Goal: Task Accomplishment & Management: Use online tool/utility

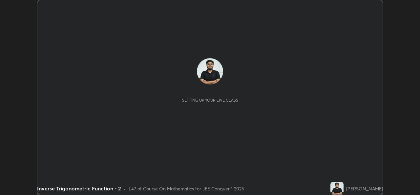
scroll to position [195, 420]
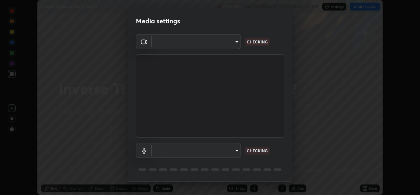
type input "de0b73f0980f6fa9b450921a8a2ec262589a733567298ed7cfed7de340c0f98a"
type input "ee5451cd7f557f866d24f5efd5cc95f4e676077231587f00bc09c28defbb90f9"
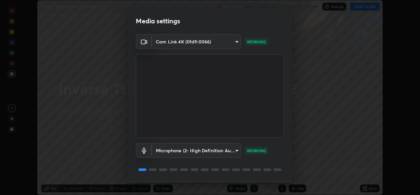
scroll to position [21, 0]
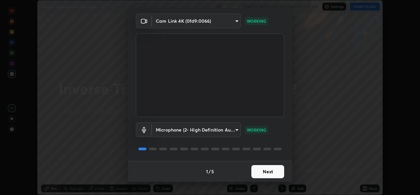
click at [267, 172] on button "Next" at bounding box center [268, 171] width 33 height 13
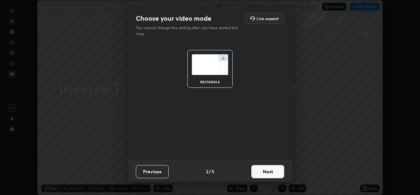
click at [269, 170] on button "Next" at bounding box center [268, 171] width 33 height 13
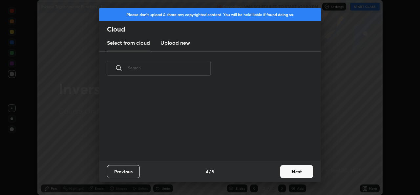
click at [275, 172] on div "Previous 4 / 5 Next" at bounding box center [210, 171] width 222 height 21
click at [281, 175] on button "Next" at bounding box center [296, 171] width 33 height 13
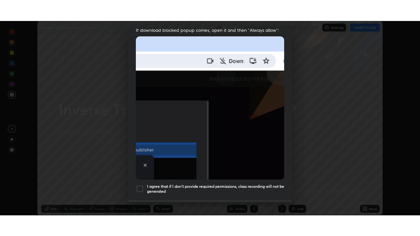
scroll to position [155, 0]
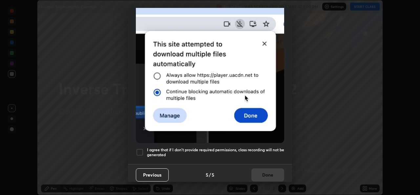
click at [136, 149] on div at bounding box center [140, 152] width 8 height 8
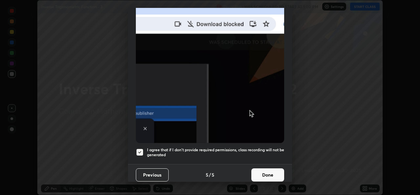
click at [271, 174] on button "Done" at bounding box center [268, 174] width 33 height 13
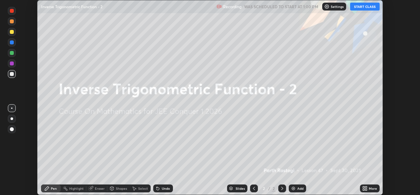
click at [366, 8] on button "START CLASS" at bounding box center [365, 7] width 30 height 8
click at [366, 189] on icon at bounding box center [367, 190] width 2 height 2
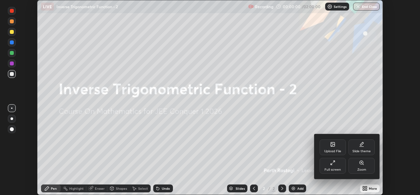
click at [330, 169] on div "Full screen" at bounding box center [333, 169] width 16 height 3
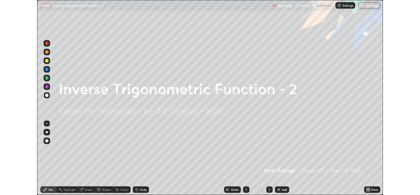
scroll to position [236, 420]
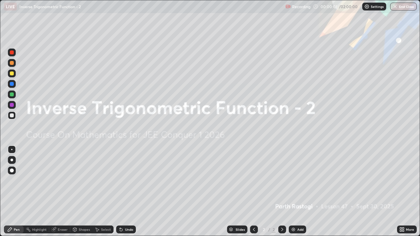
click at [298, 194] on div "Add" at bounding box center [301, 229] width 6 height 3
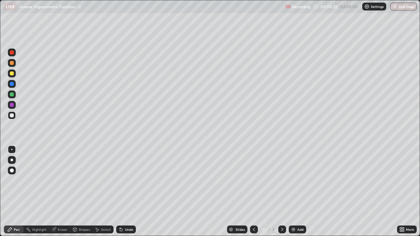
click at [12, 161] on div at bounding box center [12, 160] width 3 height 3
click at [11, 95] on div at bounding box center [12, 95] width 4 height 4
click at [55, 194] on icon at bounding box center [53, 229] width 5 height 5
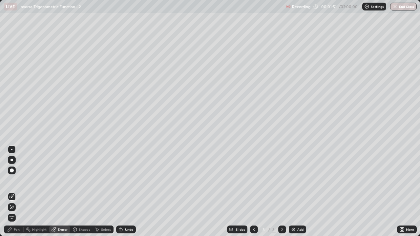
click at [104, 194] on div "Select" at bounding box center [106, 229] width 10 height 3
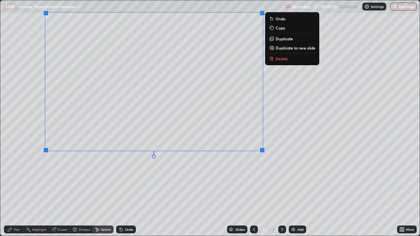
click at [293, 48] on p "Duplicate to new slide" at bounding box center [296, 47] width 40 height 5
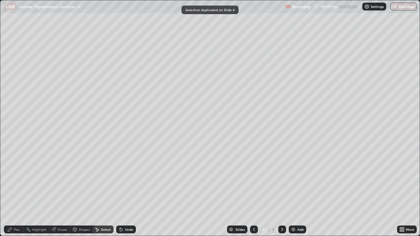
click at [61, 194] on div "Eraser" at bounding box center [59, 230] width 21 height 8
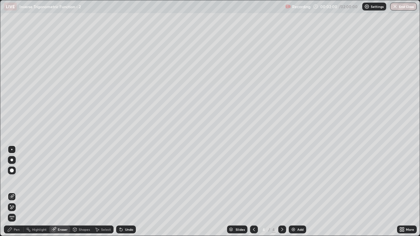
click at [9, 194] on div "Pen" at bounding box center [14, 230] width 20 height 8
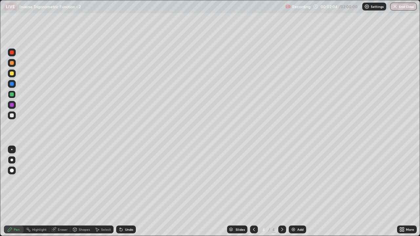
click at [254, 194] on icon at bounding box center [254, 229] width 5 height 5
click at [14, 116] on div at bounding box center [12, 116] width 8 height 8
click at [13, 95] on div at bounding box center [12, 95] width 4 height 4
click at [13, 73] on div at bounding box center [12, 74] width 4 height 4
click at [128, 194] on div "Undo" at bounding box center [129, 229] width 8 height 3
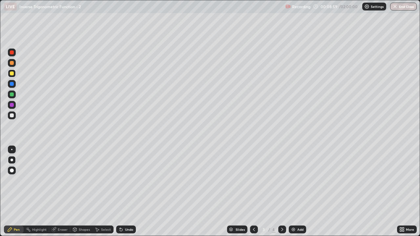
click at [128, 194] on div "Undo" at bounding box center [129, 229] width 8 height 3
click at [129, 194] on div "Undo" at bounding box center [129, 229] width 8 height 3
click at [299, 194] on div "Add" at bounding box center [301, 229] width 6 height 3
click at [254, 194] on icon at bounding box center [254, 229] width 5 height 5
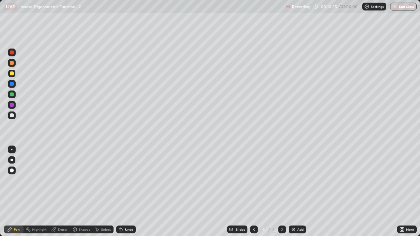
click at [281, 194] on icon at bounding box center [282, 229] width 5 height 5
click at [255, 194] on div at bounding box center [254, 229] width 8 height 13
click at [282, 194] on icon at bounding box center [282, 229] width 5 height 5
click at [281, 194] on icon at bounding box center [282, 229] width 5 height 5
click at [105, 194] on div "Select" at bounding box center [103, 230] width 21 height 8
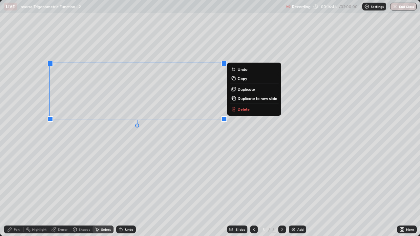
click at [255, 99] on p "Duplicate to new slide" at bounding box center [258, 98] width 40 height 5
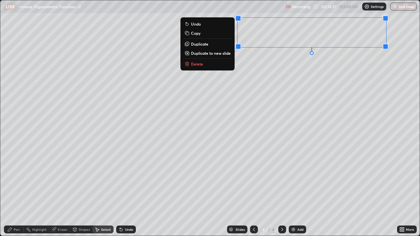
click at [400, 194] on icon at bounding box center [402, 229] width 5 height 5
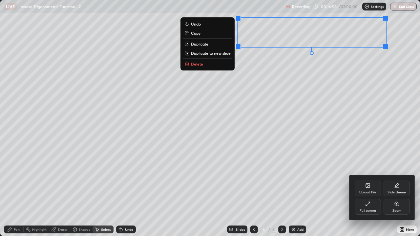
click at [371, 194] on div "Full screen" at bounding box center [368, 211] width 16 height 3
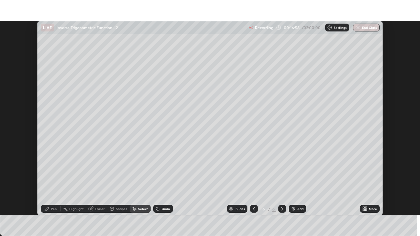
scroll to position [32649, 32423]
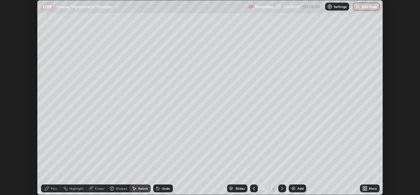
click at [371, 187] on div "More" at bounding box center [373, 188] width 8 height 3
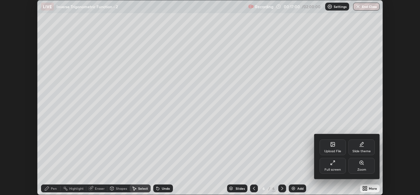
click at [330, 173] on div "Full screen" at bounding box center [333, 166] width 26 height 16
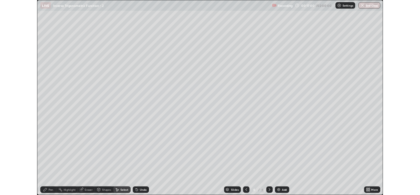
scroll to position [236, 420]
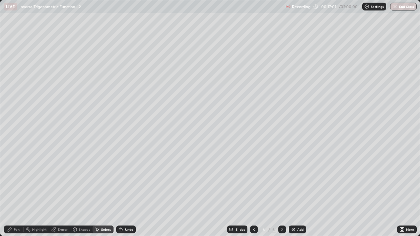
click at [15, 194] on div "Pen" at bounding box center [14, 230] width 20 height 8
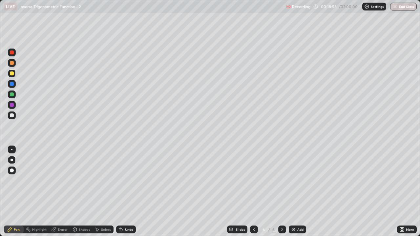
click at [60, 194] on div "Eraser" at bounding box center [63, 229] width 10 height 3
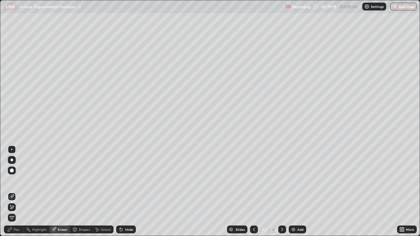
click at [15, 194] on div "Pen" at bounding box center [14, 230] width 20 height 8
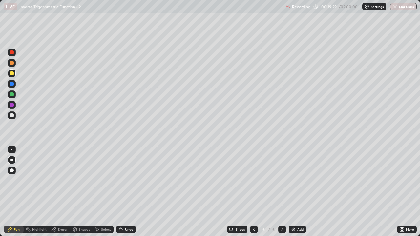
click at [122, 194] on div "Undo" at bounding box center [126, 230] width 20 height 8
click at [123, 194] on div "Undo" at bounding box center [126, 230] width 20 height 8
click at [58, 194] on div "Eraser" at bounding box center [59, 230] width 21 height 8
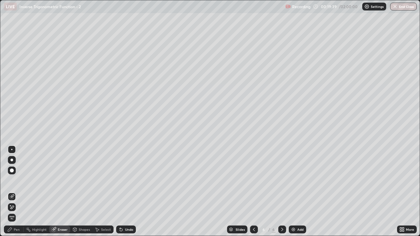
click at [15, 194] on div "Pen" at bounding box center [14, 230] width 20 height 8
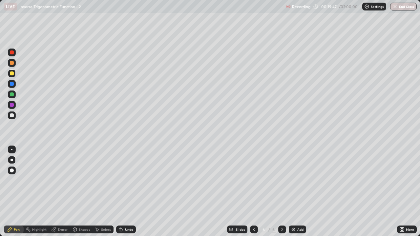
click at [126, 194] on div "Undo" at bounding box center [126, 230] width 20 height 8
click at [127, 194] on div "Undo" at bounding box center [126, 230] width 20 height 8
click at [127, 194] on div "Undo" at bounding box center [129, 229] width 8 height 3
click at [125, 194] on div "Undo" at bounding box center [126, 230] width 20 height 8
click at [124, 194] on div "Undo" at bounding box center [126, 230] width 20 height 8
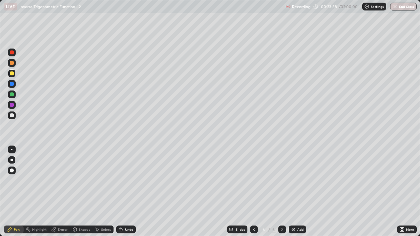
click at [127, 194] on div "Undo" at bounding box center [126, 230] width 20 height 8
click at [59, 194] on div "Eraser" at bounding box center [59, 230] width 21 height 8
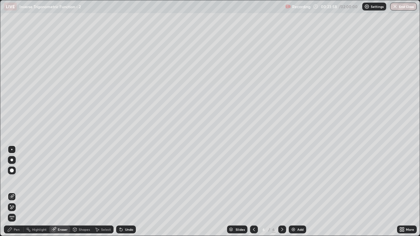
click at [12, 194] on div "Pen" at bounding box center [14, 230] width 20 height 8
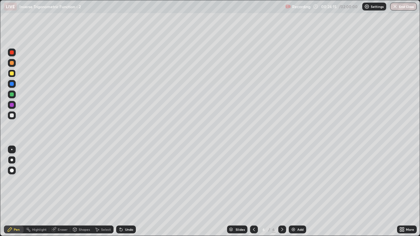
click at [124, 194] on div "Undo" at bounding box center [126, 230] width 20 height 8
click at [60, 194] on div "Eraser" at bounding box center [63, 229] width 10 height 3
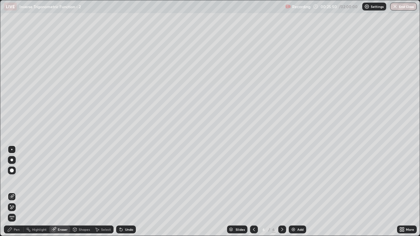
click at [12, 194] on div "Pen" at bounding box center [14, 230] width 20 height 8
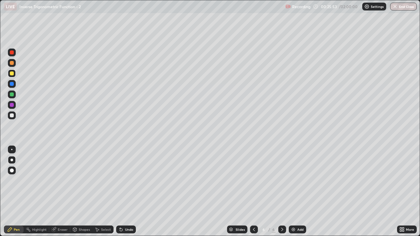
click at [127, 194] on div "Undo" at bounding box center [129, 229] width 8 height 3
click at [299, 194] on div "Add" at bounding box center [297, 230] width 17 height 8
click at [81, 194] on div "Shapes" at bounding box center [81, 230] width 22 height 8
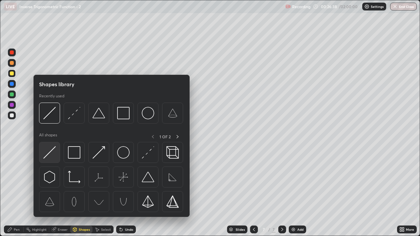
click at [52, 156] on img at bounding box center [49, 152] width 12 height 12
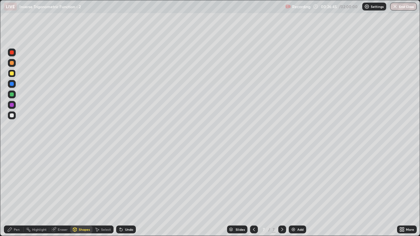
click at [122, 194] on icon at bounding box center [121, 229] width 5 height 5
click at [78, 194] on div "Shapes" at bounding box center [81, 230] width 22 height 8
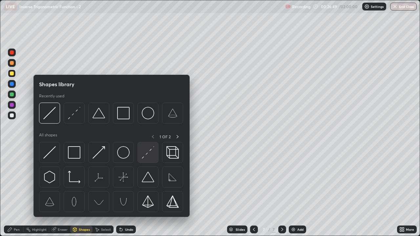
click at [152, 153] on img at bounding box center [148, 152] width 12 height 12
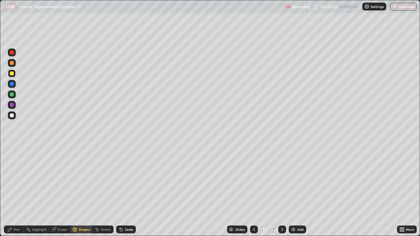
click at [15, 194] on div "Pen" at bounding box center [14, 230] width 20 height 8
click at [12, 118] on div at bounding box center [12, 116] width 8 height 8
click at [79, 194] on div "Shapes" at bounding box center [84, 229] width 11 height 3
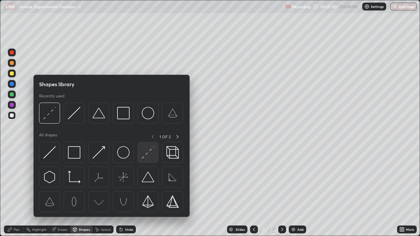
click at [149, 153] on img at bounding box center [148, 152] width 12 height 12
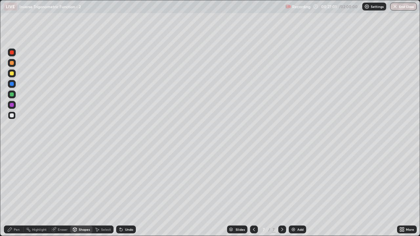
click at [12, 75] on div at bounding box center [12, 74] width 4 height 4
click at [15, 194] on div "Pen" at bounding box center [14, 230] width 20 height 8
click at [134, 194] on div "Undo" at bounding box center [126, 230] width 20 height 8
click at [12, 114] on div at bounding box center [12, 116] width 4 height 4
click at [254, 194] on div at bounding box center [254, 230] width 8 height 8
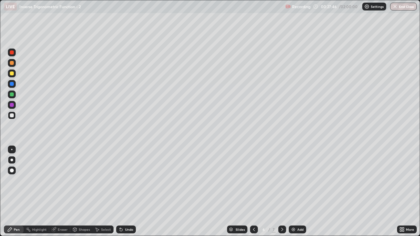
click at [254, 194] on div at bounding box center [254, 229] width 8 height 13
click at [281, 194] on icon at bounding box center [282, 229] width 5 height 5
click at [282, 194] on icon at bounding box center [282, 229] width 5 height 5
click at [80, 194] on div "Shapes" at bounding box center [81, 230] width 22 height 8
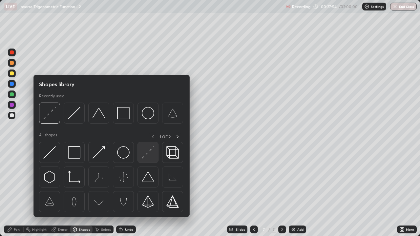
click at [152, 157] on img at bounding box center [148, 152] width 12 height 12
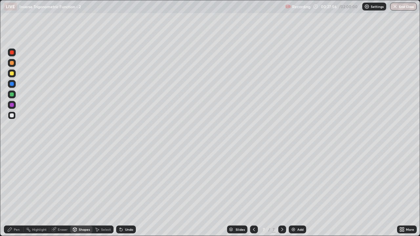
click at [11, 95] on div at bounding box center [12, 95] width 4 height 4
click at [12, 194] on div "Pen" at bounding box center [14, 230] width 20 height 8
click at [255, 194] on icon at bounding box center [254, 229] width 5 height 5
click at [255, 194] on div at bounding box center [254, 229] width 8 height 13
click at [102, 194] on div "Select" at bounding box center [106, 229] width 10 height 3
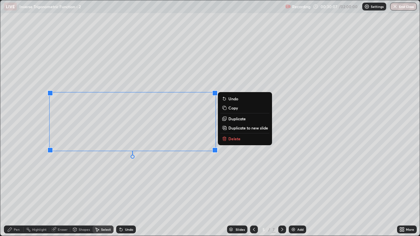
click at [239, 108] on button "Copy" at bounding box center [245, 108] width 49 height 8
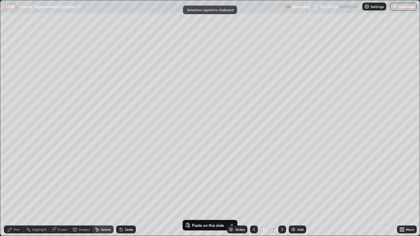
click at [282, 194] on icon at bounding box center [282, 229] width 5 height 5
click at [280, 194] on icon at bounding box center [282, 229] width 5 height 5
click at [282, 194] on icon at bounding box center [282, 229] width 5 height 5
click at [295, 194] on img at bounding box center [293, 229] width 5 height 5
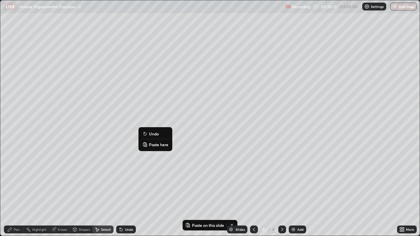
click at [152, 146] on p "Paste here" at bounding box center [158, 144] width 19 height 5
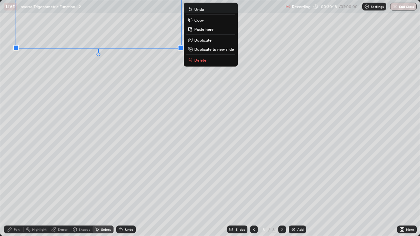
click at [59, 194] on div "Eraser" at bounding box center [63, 229] width 10 height 3
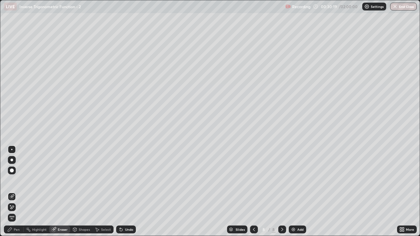
click at [12, 194] on icon at bounding box center [11, 208] width 5 height 6
click at [15, 194] on div "Pen" at bounding box center [14, 230] width 20 height 8
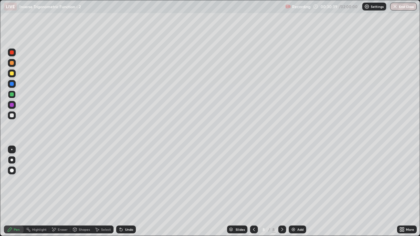
click at [12, 116] on div at bounding box center [12, 116] width 4 height 4
click at [403, 194] on icon at bounding box center [404, 231] width 2 height 2
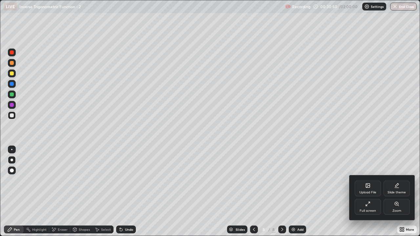
click at [369, 194] on div "Full screen" at bounding box center [368, 207] width 26 height 16
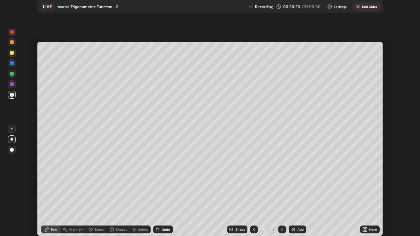
scroll to position [32649, 32423]
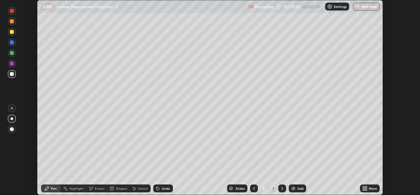
click at [371, 188] on div "More" at bounding box center [373, 188] width 8 height 3
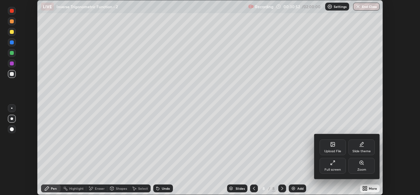
click at [335, 167] on div "Full screen" at bounding box center [333, 166] width 26 height 16
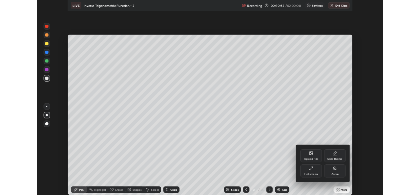
scroll to position [236, 420]
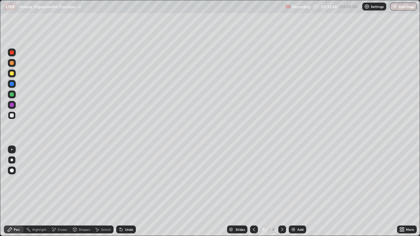
click at [11, 74] on div at bounding box center [12, 74] width 4 height 4
click at [11, 96] on div at bounding box center [12, 95] width 4 height 4
click at [58, 194] on div "Eraser" at bounding box center [59, 230] width 21 height 8
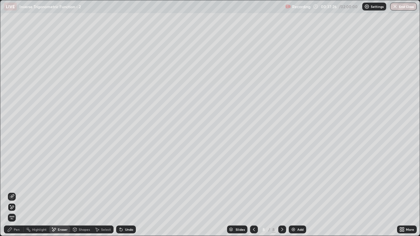
click at [12, 194] on icon at bounding box center [13, 196] width 4 height 3
click at [11, 194] on div "Pen" at bounding box center [14, 230] width 20 height 8
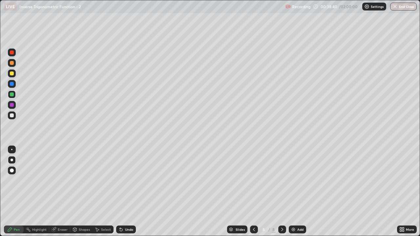
click at [128, 194] on div "Undo" at bounding box center [129, 229] width 8 height 3
click at [104, 194] on div "Select" at bounding box center [103, 230] width 21 height 8
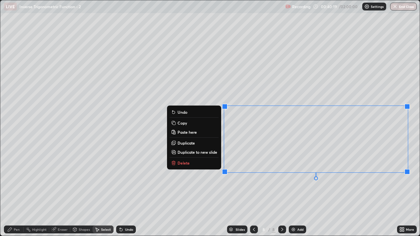
click at [204, 151] on p "Duplicate to new slide" at bounding box center [198, 152] width 40 height 5
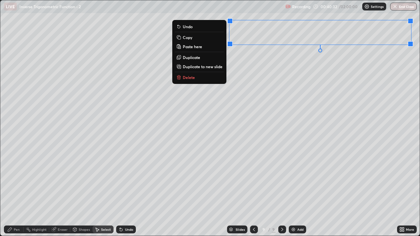
click at [12, 194] on icon at bounding box center [9, 229] width 5 height 5
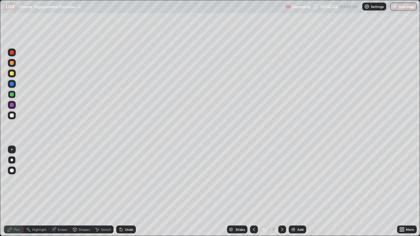
click at [12, 95] on div at bounding box center [12, 95] width 4 height 4
click at [406, 194] on div "More" at bounding box center [407, 230] width 20 height 8
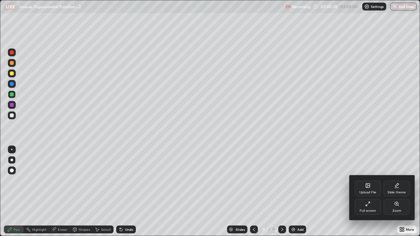
click at [363, 194] on div "Full screen" at bounding box center [368, 211] width 16 height 3
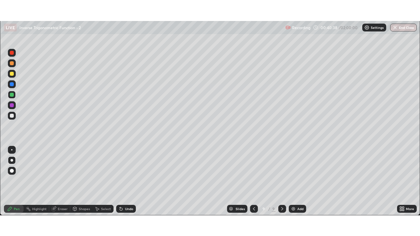
scroll to position [32649, 32423]
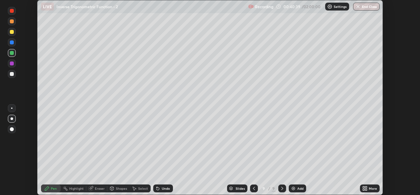
click at [367, 188] on icon at bounding box center [365, 188] width 5 height 5
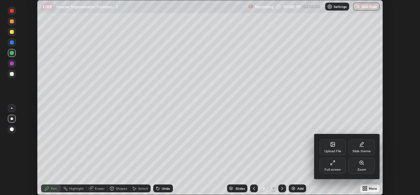
click at [334, 168] on div "Full screen" at bounding box center [333, 169] width 16 height 3
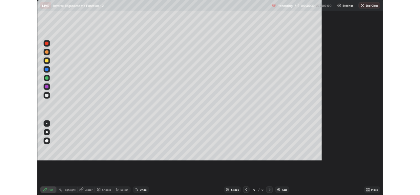
scroll to position [236, 420]
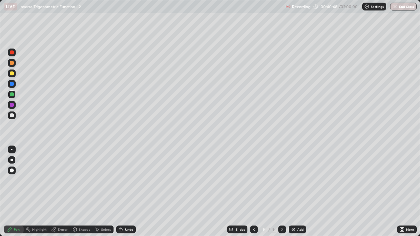
click at [254, 194] on icon at bounding box center [254, 229] width 5 height 5
click at [281, 194] on div at bounding box center [283, 229] width 8 height 13
click at [129, 194] on div "Undo" at bounding box center [129, 229] width 8 height 3
click at [297, 194] on div "Add" at bounding box center [297, 230] width 17 height 8
click at [13, 94] on div at bounding box center [12, 95] width 4 height 4
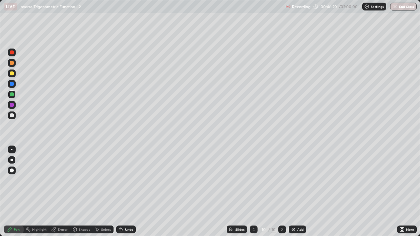
click at [12, 116] on div at bounding box center [12, 116] width 4 height 4
click at [127, 194] on div "Undo" at bounding box center [126, 230] width 20 height 8
click at [125, 194] on div "Undo" at bounding box center [126, 230] width 20 height 8
click at [128, 194] on div "Undo" at bounding box center [129, 229] width 8 height 3
click at [125, 194] on div "Undo" at bounding box center [126, 230] width 20 height 8
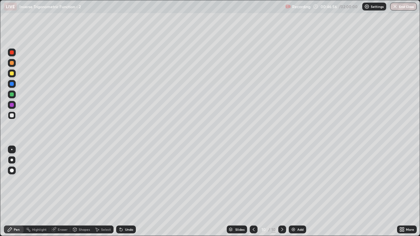
click at [128, 194] on div "Undo" at bounding box center [126, 230] width 20 height 8
click at [129, 194] on div "Undo" at bounding box center [126, 230] width 20 height 8
click at [59, 194] on div "Eraser" at bounding box center [63, 229] width 10 height 3
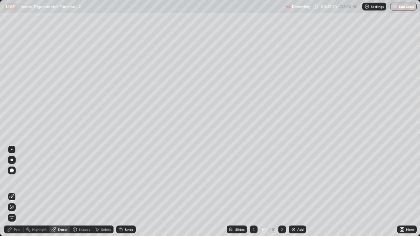
click at [17, 194] on div "Pen" at bounding box center [14, 230] width 20 height 8
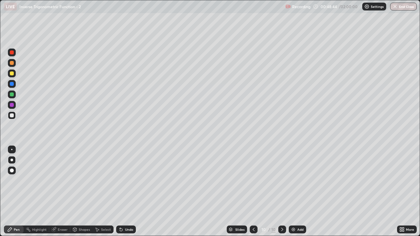
click at [11, 94] on div at bounding box center [12, 95] width 4 height 4
click at [125, 194] on div "Undo" at bounding box center [129, 229] width 8 height 3
click at [102, 194] on div "Select" at bounding box center [103, 230] width 21 height 8
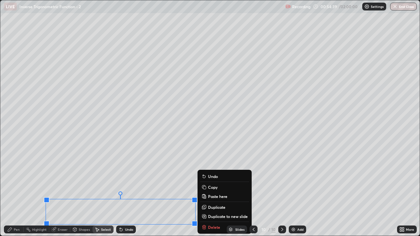
click at [227, 194] on p "Duplicate to new slide" at bounding box center [228, 216] width 40 height 5
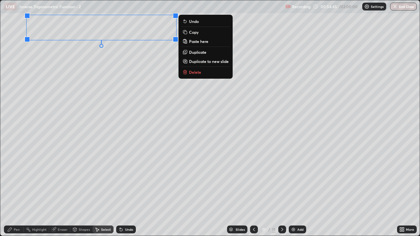
click at [14, 194] on div "Pen" at bounding box center [14, 230] width 20 height 8
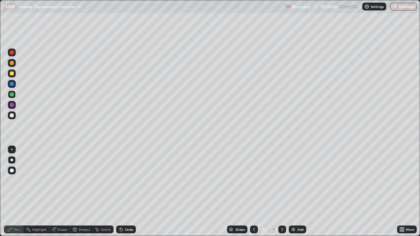
click at [12, 114] on div at bounding box center [12, 116] width 4 height 4
click at [403, 194] on icon at bounding box center [404, 231] width 2 height 2
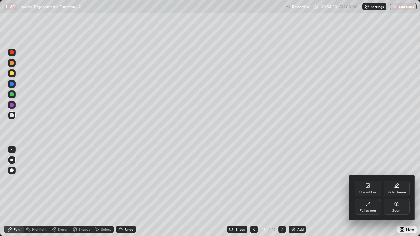
click at [370, 194] on div "Full screen" at bounding box center [368, 211] width 16 height 3
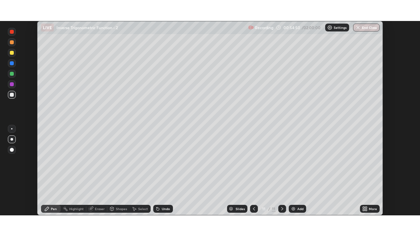
scroll to position [32649, 32423]
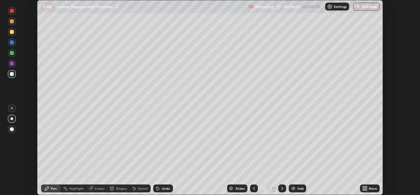
click at [366, 190] on icon at bounding box center [367, 190] width 2 height 2
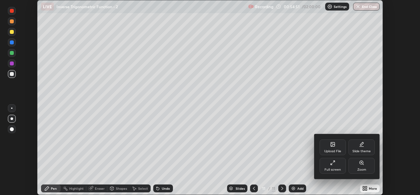
click at [332, 170] on div "Full screen" at bounding box center [333, 169] width 16 height 3
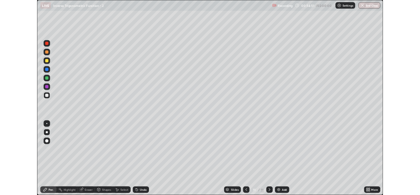
scroll to position [236, 420]
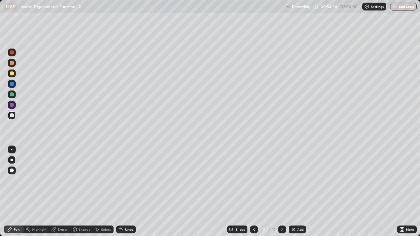
click at [14, 115] on div at bounding box center [12, 116] width 8 height 8
click at [254, 194] on icon at bounding box center [254, 229] width 5 height 5
click at [251, 194] on div at bounding box center [254, 230] width 8 height 8
click at [253, 194] on div at bounding box center [254, 230] width 8 height 8
click at [254, 194] on icon at bounding box center [254, 229] width 5 height 5
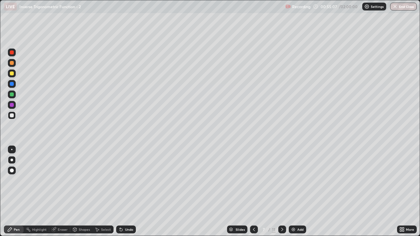
click at [102, 194] on div "Select" at bounding box center [103, 230] width 21 height 8
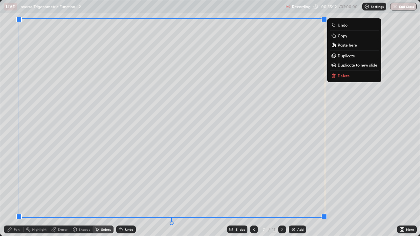
click at [343, 36] on p "Copy" at bounding box center [343, 35] width 10 height 5
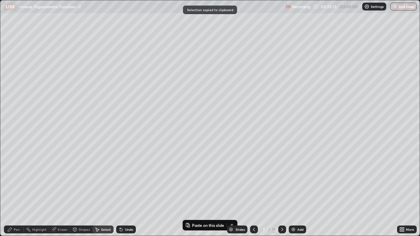
click at [282, 194] on icon at bounding box center [282, 229] width 5 height 5
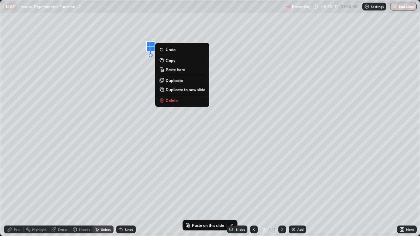
click at [191, 70] on button "Paste here" at bounding box center [182, 70] width 49 height 8
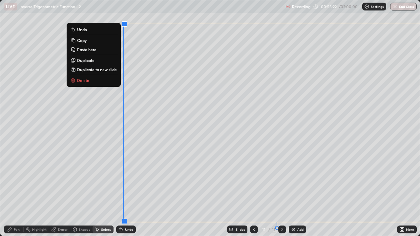
click at [60, 194] on div "Eraser" at bounding box center [63, 229] width 10 height 3
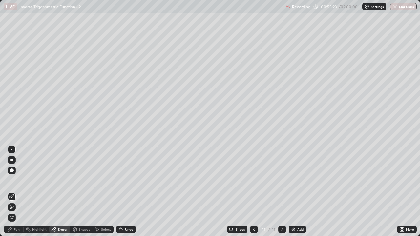
click at [12, 194] on icon at bounding box center [13, 207] width 4 height 3
click at [82, 194] on div "Shapes" at bounding box center [84, 229] width 11 height 3
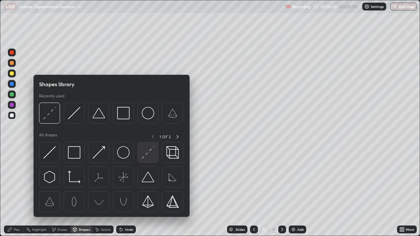
click at [146, 151] on img at bounding box center [148, 152] width 12 height 12
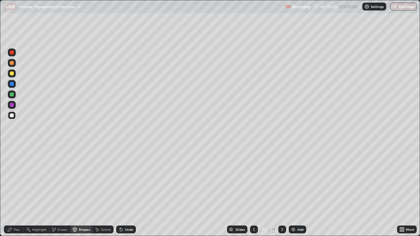
click at [13, 75] on div at bounding box center [12, 74] width 4 height 4
click at [12, 63] on div at bounding box center [12, 63] width 4 height 4
click at [126, 194] on div "Undo" at bounding box center [126, 230] width 20 height 8
click at [17, 194] on div "Pen" at bounding box center [14, 230] width 20 height 8
click at [11, 116] on div at bounding box center [12, 116] width 4 height 4
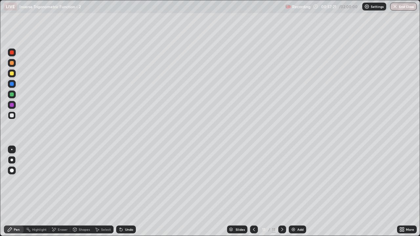
click at [79, 194] on div "Shapes" at bounding box center [84, 229] width 11 height 3
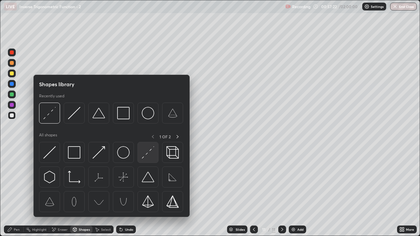
click at [148, 151] on img at bounding box center [148, 152] width 12 height 12
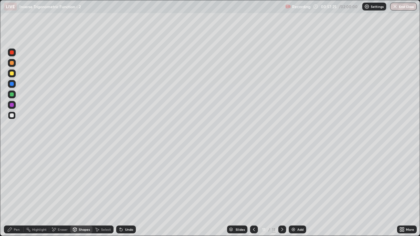
click at [15, 194] on div "Pen" at bounding box center [14, 230] width 20 height 8
click at [62, 194] on div "Eraser" at bounding box center [59, 230] width 21 height 8
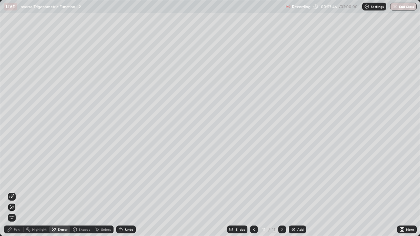
click at [14, 194] on div "Pen" at bounding box center [14, 230] width 20 height 8
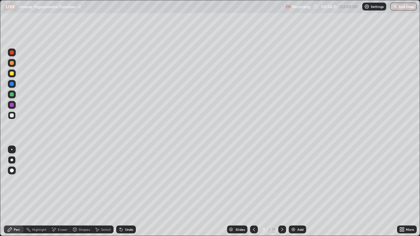
click at [254, 194] on icon at bounding box center [254, 229] width 5 height 5
click at [282, 194] on div at bounding box center [283, 229] width 8 height 13
click at [296, 194] on div "Add" at bounding box center [297, 230] width 17 height 8
click at [12, 96] on div at bounding box center [12, 95] width 4 height 4
click at [255, 194] on div at bounding box center [254, 230] width 8 height 8
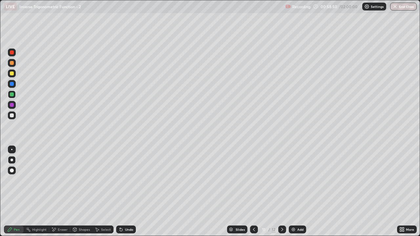
click at [401, 194] on icon at bounding box center [401, 231] width 2 height 2
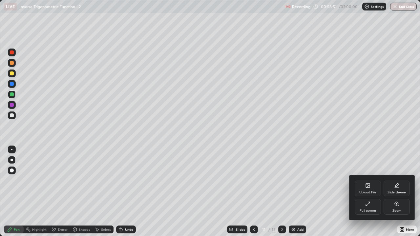
click at [371, 194] on div "Full screen" at bounding box center [368, 211] width 16 height 3
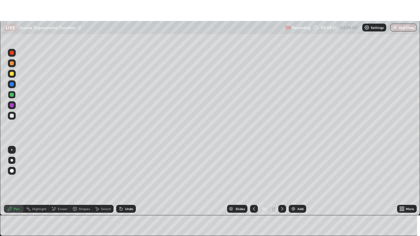
scroll to position [32649, 32423]
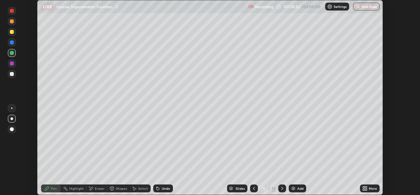
click at [373, 188] on div "More" at bounding box center [373, 188] width 8 height 3
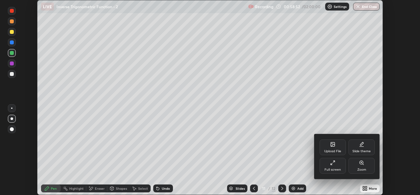
click at [335, 171] on div "Full screen" at bounding box center [333, 169] width 16 height 3
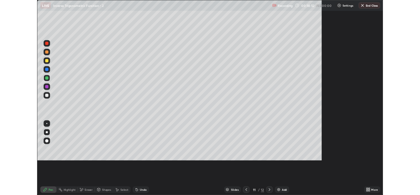
scroll to position [236, 420]
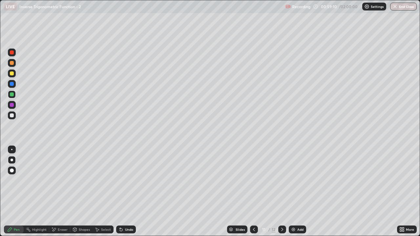
click at [57, 194] on div "Eraser" at bounding box center [59, 230] width 21 height 8
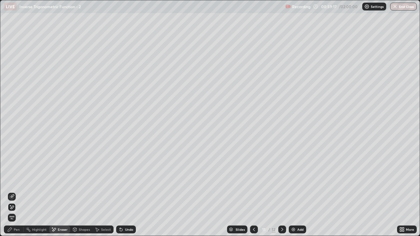
click at [14, 194] on div "Pen" at bounding box center [17, 229] width 6 height 3
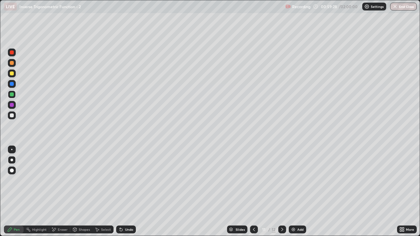
click at [281, 194] on icon at bounding box center [282, 229] width 2 height 3
click at [11, 96] on div at bounding box center [12, 95] width 4 height 4
click at [12, 116] on div at bounding box center [12, 116] width 4 height 4
click at [126, 194] on div "Undo" at bounding box center [129, 229] width 8 height 3
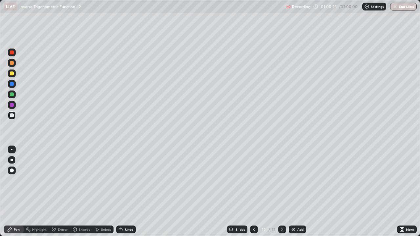
click at [127, 194] on div "Undo" at bounding box center [129, 229] width 8 height 3
click at [126, 194] on div "Undo" at bounding box center [129, 229] width 8 height 3
click at [125, 194] on div "Undo" at bounding box center [129, 229] width 8 height 3
click at [14, 73] on div at bounding box center [12, 74] width 8 height 8
click at [127, 194] on div "Undo" at bounding box center [129, 229] width 8 height 3
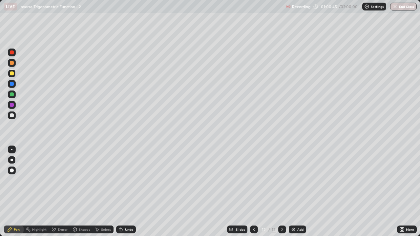
click at [127, 194] on div "Undo" at bounding box center [129, 229] width 8 height 3
click at [131, 194] on div "Undo" at bounding box center [129, 229] width 8 height 3
click at [127, 194] on div "Undo" at bounding box center [129, 229] width 8 height 3
click at [126, 194] on div "Undo" at bounding box center [129, 229] width 8 height 3
click at [125, 194] on div "Undo" at bounding box center [129, 229] width 8 height 3
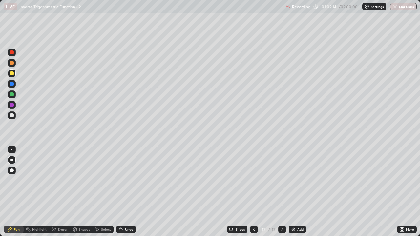
click at [124, 194] on div "Undo" at bounding box center [126, 230] width 20 height 8
click at [60, 194] on div "Eraser" at bounding box center [63, 229] width 10 height 3
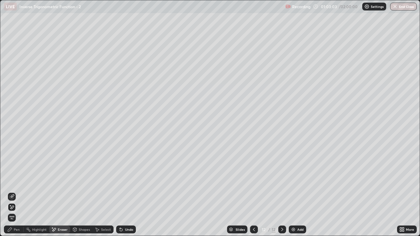
click at [14, 194] on div "Pen" at bounding box center [14, 230] width 20 height 8
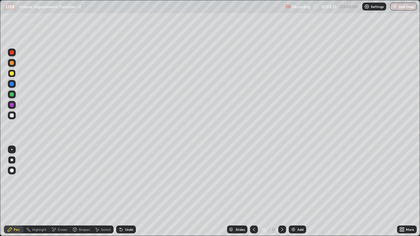
click at [297, 194] on div "Add" at bounding box center [297, 230] width 17 height 8
click at [12, 95] on div at bounding box center [12, 95] width 4 height 4
click at [12, 116] on div at bounding box center [12, 116] width 4 height 4
click at [255, 194] on div at bounding box center [254, 230] width 8 height 8
click at [283, 194] on div at bounding box center [283, 230] width 8 height 8
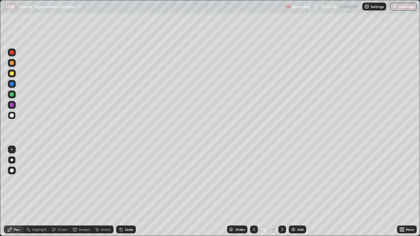
click at [57, 194] on div "Eraser" at bounding box center [59, 230] width 21 height 8
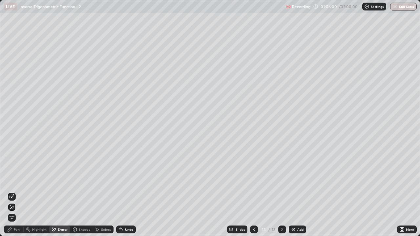
click at [11, 194] on div "Pen" at bounding box center [14, 230] width 20 height 8
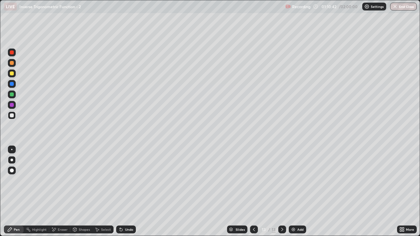
click at [302, 194] on div "Add" at bounding box center [297, 230] width 17 height 8
click at [17, 194] on div "Pen" at bounding box center [17, 229] width 6 height 3
click at [11, 96] on div at bounding box center [12, 95] width 4 height 4
click at [125, 194] on div "Undo" at bounding box center [126, 230] width 20 height 8
click at [126, 194] on div "Undo" at bounding box center [129, 229] width 8 height 3
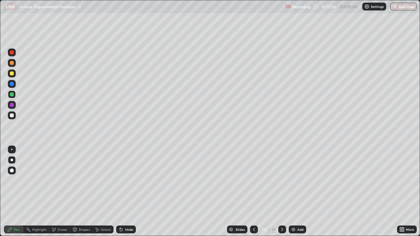
click at [56, 194] on div "Eraser" at bounding box center [59, 230] width 21 height 8
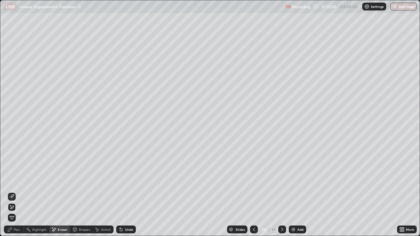
click at [13, 194] on div "Pen" at bounding box center [14, 230] width 20 height 8
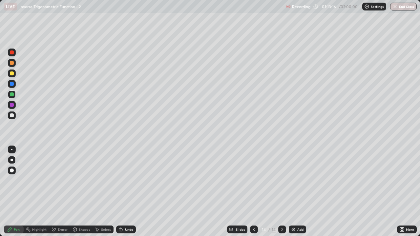
click at [56, 194] on icon at bounding box center [53, 230] width 5 height 6
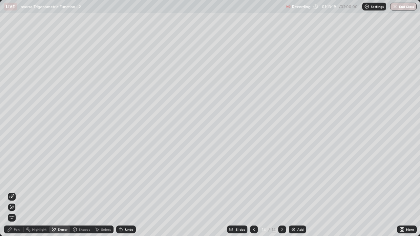
click at [17, 194] on div "Pen" at bounding box center [14, 230] width 20 height 8
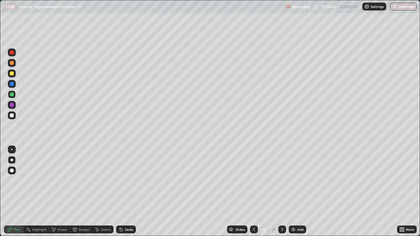
click at [254, 194] on icon at bounding box center [254, 229] width 5 height 5
click at [280, 194] on icon at bounding box center [282, 229] width 5 height 5
click at [253, 194] on icon at bounding box center [254, 229] width 2 height 3
click at [12, 74] on div at bounding box center [12, 74] width 4 height 4
click at [58, 194] on div "Eraser" at bounding box center [63, 229] width 10 height 3
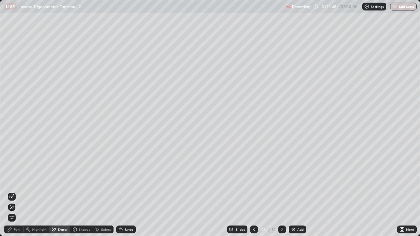
click at [13, 194] on div "Pen" at bounding box center [14, 230] width 20 height 8
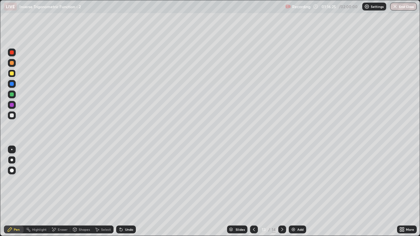
click at [11, 75] on div at bounding box center [12, 74] width 4 height 4
click at [60, 194] on div "Eraser" at bounding box center [59, 230] width 21 height 8
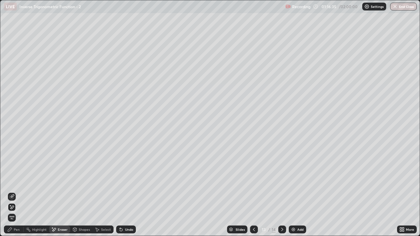
click at [14, 194] on div "Pen" at bounding box center [14, 230] width 20 height 8
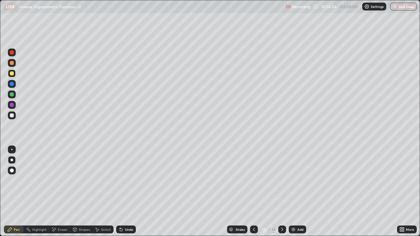
click at [57, 194] on div "Eraser" at bounding box center [59, 230] width 21 height 8
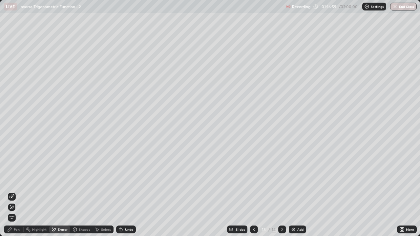
click at [16, 194] on div "Pen" at bounding box center [14, 230] width 20 height 8
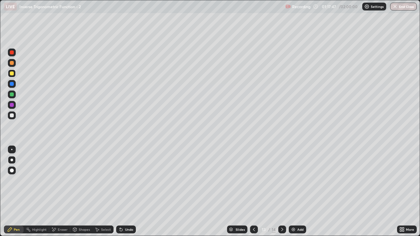
click at [282, 194] on icon at bounding box center [282, 229] width 5 height 5
click at [253, 194] on div at bounding box center [254, 230] width 8 height 8
click at [282, 194] on icon at bounding box center [282, 229] width 5 height 5
click at [14, 95] on div at bounding box center [12, 95] width 8 height 8
click at [126, 194] on div "Undo" at bounding box center [126, 230] width 20 height 8
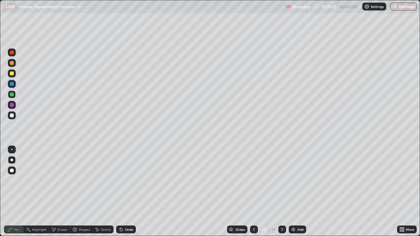
click at [125, 194] on div "Undo" at bounding box center [126, 230] width 20 height 8
click at [126, 194] on div "Undo" at bounding box center [129, 229] width 8 height 3
click at [125, 194] on div "Undo" at bounding box center [126, 230] width 20 height 8
click at [253, 194] on div at bounding box center [254, 230] width 8 height 8
click at [280, 194] on div at bounding box center [283, 230] width 8 height 8
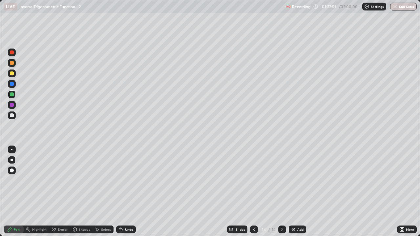
click at [103, 194] on div "Select" at bounding box center [103, 230] width 21 height 8
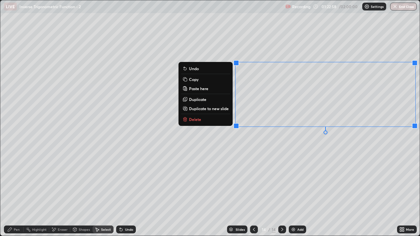
click at [217, 108] on p "Duplicate to new slide" at bounding box center [209, 108] width 40 height 5
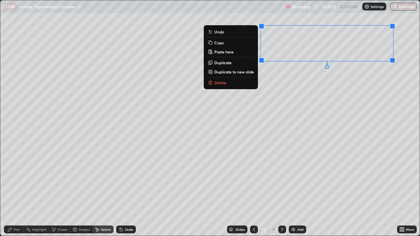
click at [58, 194] on div "Eraser" at bounding box center [59, 230] width 21 height 8
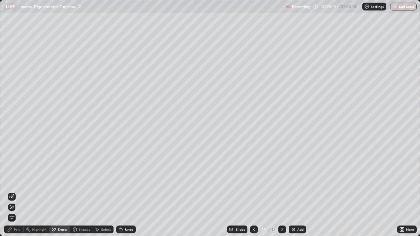
click at [12, 194] on div "Pen" at bounding box center [14, 230] width 20 height 8
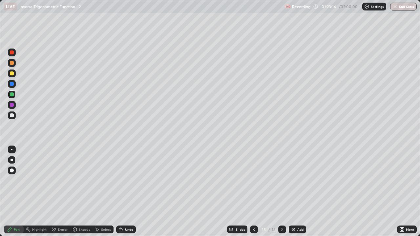
click at [11, 95] on div at bounding box center [12, 95] width 4 height 4
click at [403, 194] on icon at bounding box center [404, 231] width 2 height 2
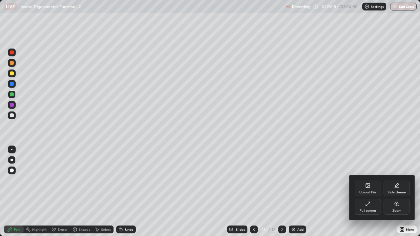
click at [369, 194] on div "Full screen" at bounding box center [368, 207] width 26 height 16
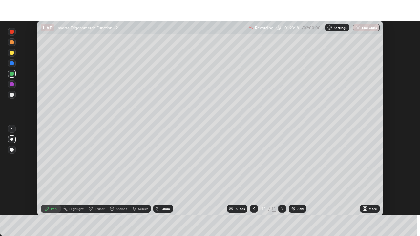
scroll to position [32649, 32423]
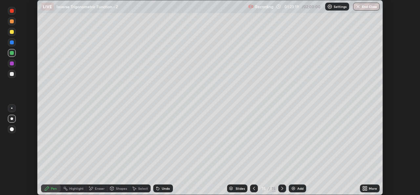
click at [370, 190] on div "More" at bounding box center [373, 188] width 8 height 3
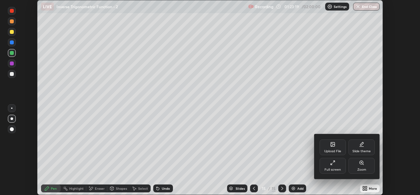
click at [329, 166] on div "Full screen" at bounding box center [333, 166] width 26 height 16
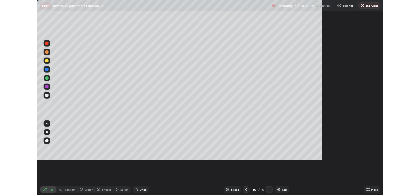
scroll to position [236, 420]
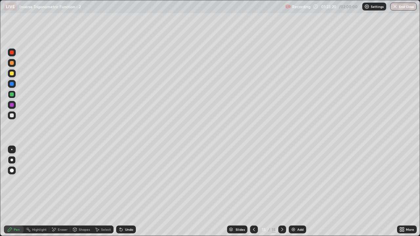
click at [16, 194] on div "Pen" at bounding box center [17, 229] width 6 height 3
click at [10, 117] on div at bounding box center [12, 116] width 4 height 4
click at [57, 194] on div "Eraser" at bounding box center [59, 230] width 21 height 8
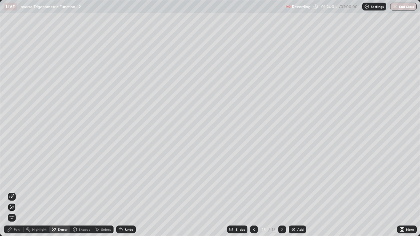
click at [64, 194] on div "Eraser" at bounding box center [59, 230] width 21 height 8
click at [14, 194] on div "Pen" at bounding box center [14, 230] width 20 height 8
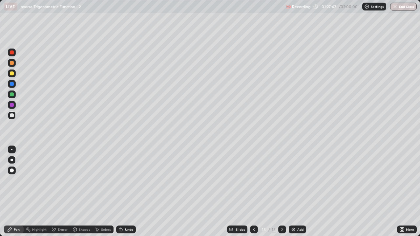
click at [293, 194] on div "Add" at bounding box center [297, 230] width 17 height 8
click at [12, 94] on div at bounding box center [12, 95] width 4 height 4
click at [12, 116] on div at bounding box center [12, 116] width 4 height 4
click at [56, 194] on div "Eraser" at bounding box center [59, 230] width 21 height 8
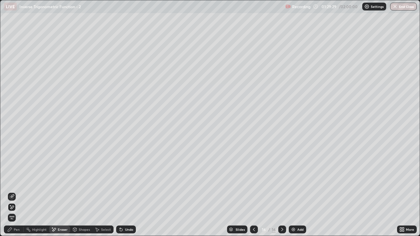
click at [15, 194] on div "Pen" at bounding box center [14, 230] width 20 height 8
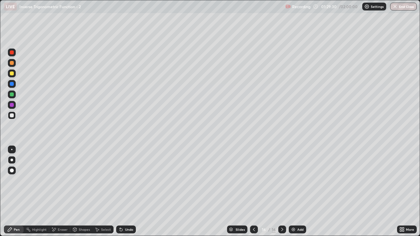
click at [13, 94] on div at bounding box center [12, 95] width 4 height 4
click at [101, 194] on div "Select" at bounding box center [103, 230] width 21 height 8
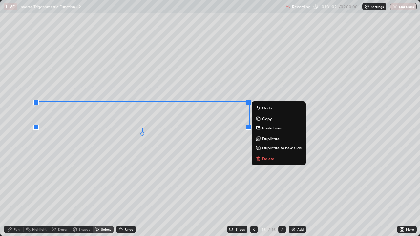
click at [286, 147] on p "Duplicate to new slide" at bounding box center [282, 147] width 40 height 5
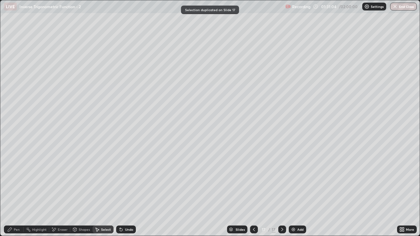
click at [58, 194] on div "Eraser" at bounding box center [63, 229] width 10 height 3
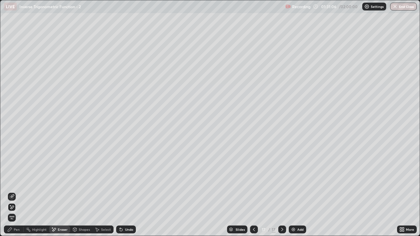
click at [104, 194] on div "Select" at bounding box center [106, 229] width 10 height 3
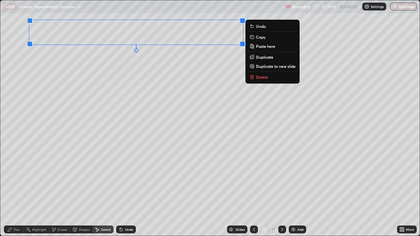
click at [404, 194] on div "More" at bounding box center [407, 230] width 20 height 8
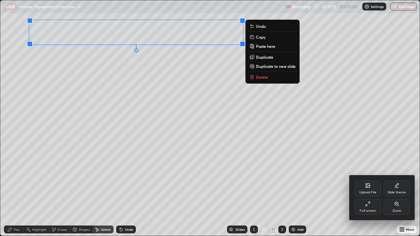
click at [367, 194] on div "Full screen" at bounding box center [368, 207] width 26 height 16
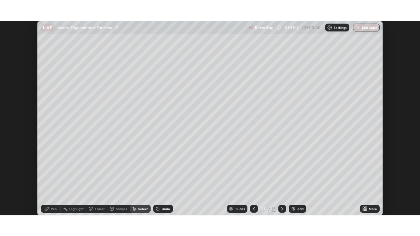
scroll to position [32649, 32423]
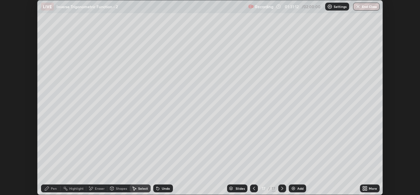
click at [366, 189] on icon at bounding box center [367, 190] width 2 height 2
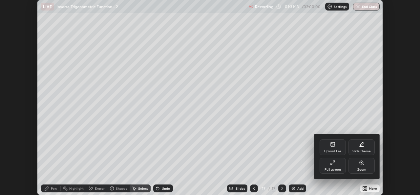
click at [335, 170] on div "Full screen" at bounding box center [333, 169] width 16 height 3
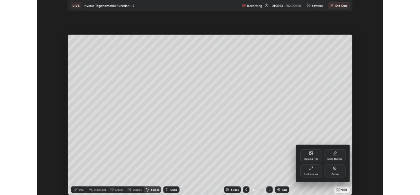
scroll to position [236, 420]
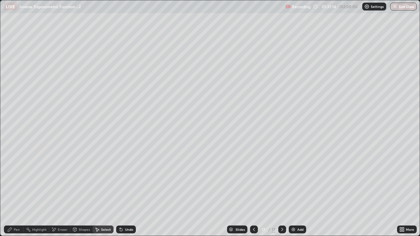
click at [13, 194] on div "Pen" at bounding box center [14, 230] width 20 height 8
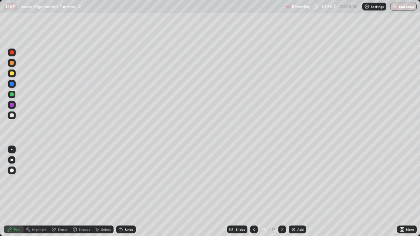
click at [12, 115] on div at bounding box center [12, 116] width 4 height 4
click at [127, 194] on div "Undo" at bounding box center [129, 229] width 8 height 3
click at [60, 194] on div "Eraser" at bounding box center [63, 229] width 10 height 3
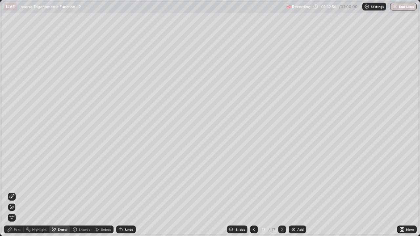
click at [11, 194] on div "Pen" at bounding box center [14, 230] width 20 height 8
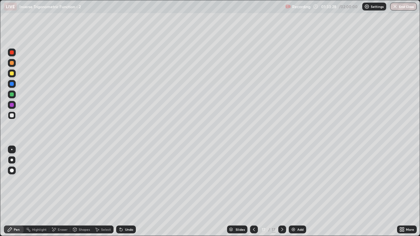
click at [252, 194] on div at bounding box center [254, 229] width 8 height 13
click at [102, 194] on div "Select" at bounding box center [103, 230] width 21 height 8
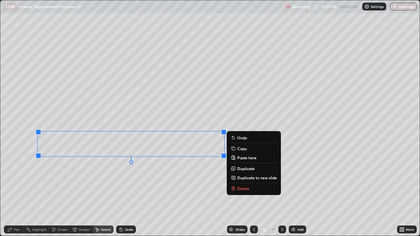
click at [249, 148] on button "Copy" at bounding box center [254, 149] width 49 height 8
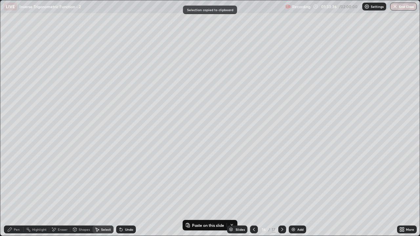
click at [280, 194] on icon at bounding box center [282, 229] width 5 height 5
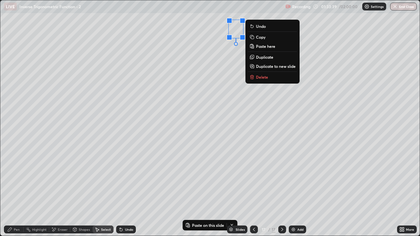
click at [265, 46] on p "Paste here" at bounding box center [265, 46] width 19 height 5
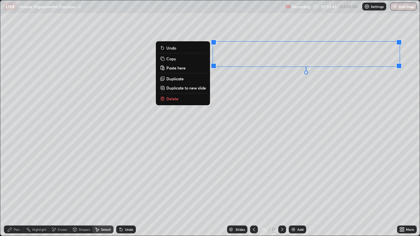
click at [353, 163] on div "0 ° Undo Copy Paste here Duplicate Duplicate to new slide Delete" at bounding box center [210, 118] width 420 height 236
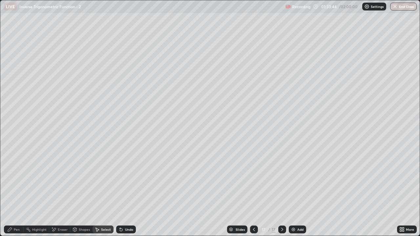
click at [407, 194] on div "More" at bounding box center [410, 229] width 8 height 3
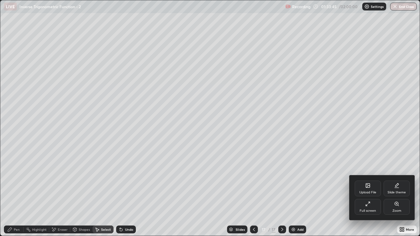
click at [366, 194] on div "Full screen" at bounding box center [368, 211] width 16 height 3
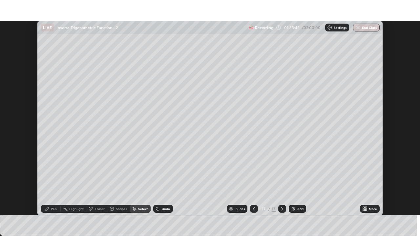
scroll to position [32649, 32423]
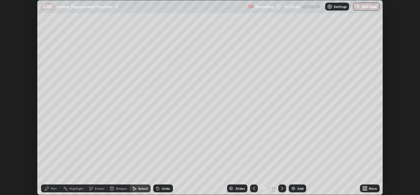
click at [372, 189] on div "More" at bounding box center [373, 188] width 8 height 3
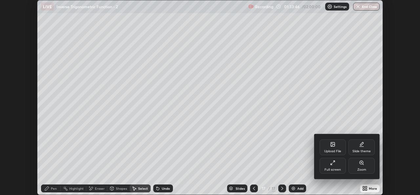
click at [335, 168] on div "Full screen" at bounding box center [333, 169] width 16 height 3
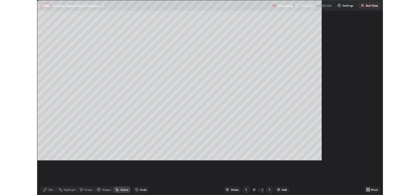
scroll to position [236, 420]
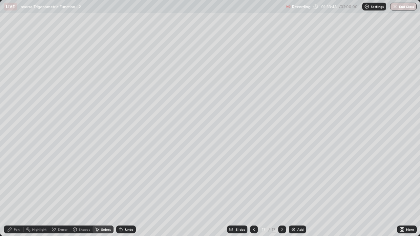
click at [14, 194] on div "Pen" at bounding box center [17, 229] width 6 height 3
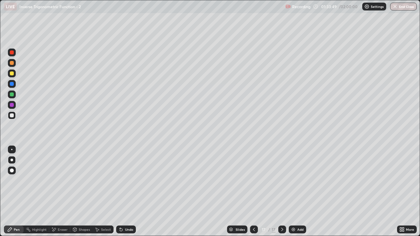
click at [12, 117] on div at bounding box center [12, 116] width 4 height 4
click at [253, 194] on div at bounding box center [254, 230] width 8 height 8
click at [125, 194] on div "Undo" at bounding box center [126, 230] width 20 height 8
click at [11, 97] on div at bounding box center [12, 95] width 8 height 8
click at [104, 194] on div "Select" at bounding box center [106, 229] width 10 height 3
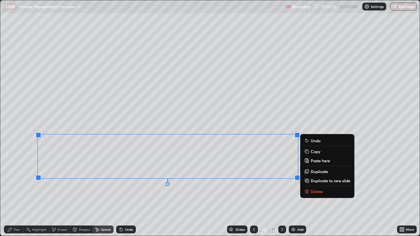
click at [316, 184] on button "Duplicate to new slide" at bounding box center [327, 181] width 49 height 8
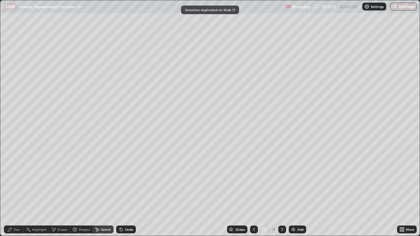
click at [59, 194] on div "Eraser" at bounding box center [59, 230] width 21 height 8
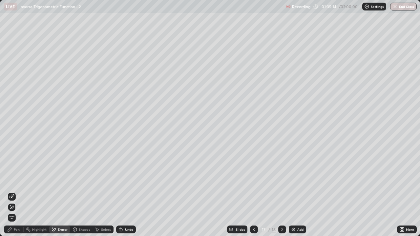
click at [105, 194] on div "Select" at bounding box center [106, 229] width 10 height 3
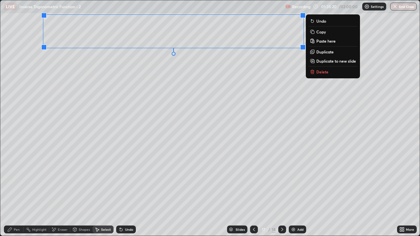
click at [299, 174] on div "0 ° Undo Copy Paste here Duplicate Duplicate to new slide Delete" at bounding box center [210, 118] width 420 height 236
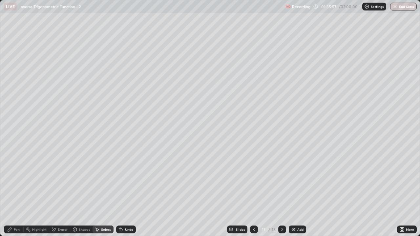
click at [282, 194] on icon at bounding box center [282, 229] width 5 height 5
click at [254, 194] on div at bounding box center [254, 229] width 8 height 13
click at [11, 194] on div "Pen" at bounding box center [14, 230] width 20 height 8
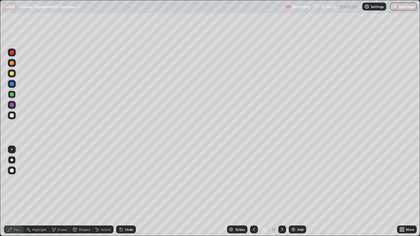
click at [11, 116] on div at bounding box center [12, 116] width 4 height 4
click at [411, 194] on div "More" at bounding box center [407, 230] width 20 height 8
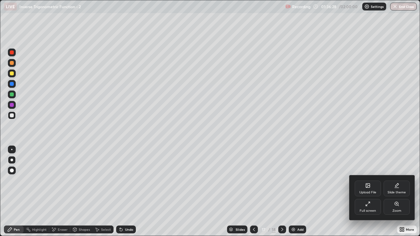
click at [366, 194] on icon at bounding box center [366, 205] width 1 height 1
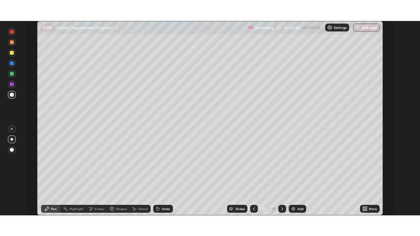
scroll to position [32649, 32423]
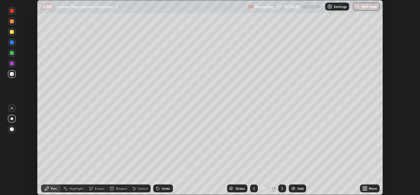
click at [365, 188] on icon at bounding box center [364, 187] width 2 height 2
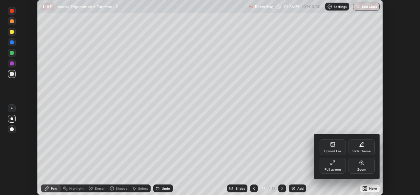
click at [331, 165] on icon at bounding box center [331, 163] width 1 height 1
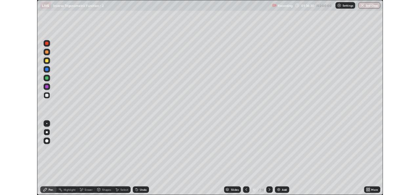
scroll to position [236, 420]
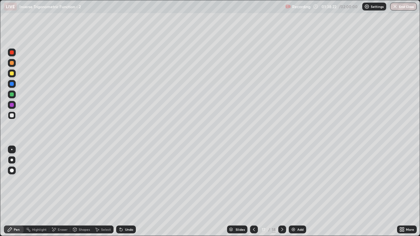
click at [282, 194] on icon at bounding box center [282, 229] width 5 height 5
click at [297, 194] on div "Add" at bounding box center [297, 230] width 17 height 8
click at [11, 95] on div at bounding box center [12, 95] width 4 height 4
click at [11, 117] on div at bounding box center [12, 116] width 4 height 4
click at [13, 117] on div at bounding box center [12, 116] width 4 height 4
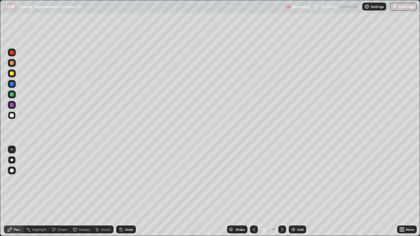
click at [126, 194] on div "Undo" at bounding box center [129, 229] width 8 height 3
click at [300, 194] on div "Add" at bounding box center [297, 230] width 17 height 8
click at [12, 95] on div at bounding box center [12, 95] width 4 height 4
click at [11, 118] on div at bounding box center [12, 116] width 8 height 8
click at [131, 194] on div "Undo" at bounding box center [129, 229] width 8 height 3
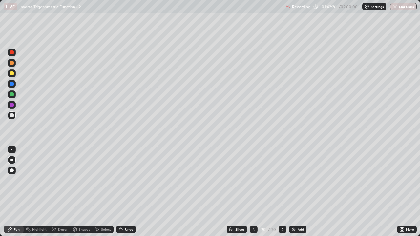
click at [81, 194] on div "Shapes" at bounding box center [81, 230] width 22 height 8
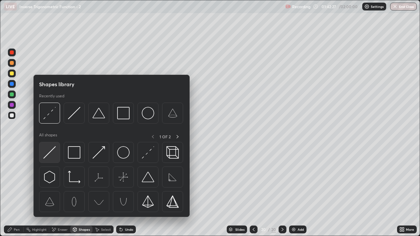
click at [51, 153] on img at bounding box center [49, 152] width 12 height 12
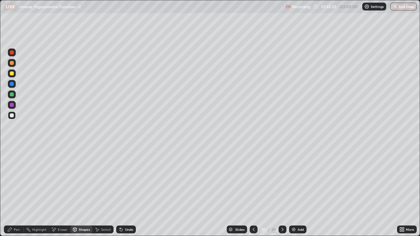
click at [12, 93] on div at bounding box center [12, 95] width 4 height 4
click at [10, 194] on div "Pen" at bounding box center [14, 230] width 20 height 8
click at [11, 75] on div at bounding box center [12, 74] width 4 height 4
click at [11, 63] on div at bounding box center [12, 63] width 4 height 4
click at [128, 194] on div "Undo" at bounding box center [126, 230] width 20 height 8
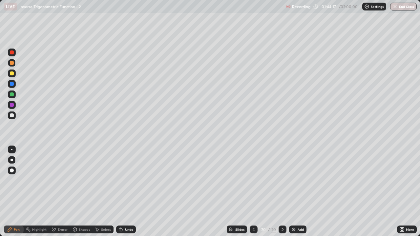
click at [126, 194] on div "Undo" at bounding box center [126, 230] width 20 height 8
click at [125, 194] on div "Undo" at bounding box center [129, 229] width 8 height 3
click at [127, 194] on div "Undo" at bounding box center [129, 229] width 8 height 3
click at [294, 194] on div "Add" at bounding box center [297, 230] width 17 height 8
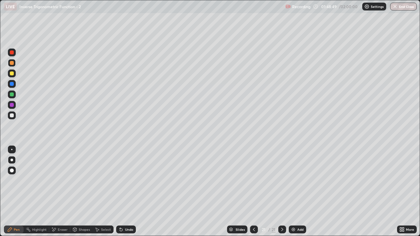
click at [253, 194] on icon at bounding box center [254, 229] width 5 height 5
click at [280, 194] on icon at bounding box center [282, 229] width 5 height 5
click at [125, 194] on div "Undo" at bounding box center [129, 229] width 8 height 3
click at [124, 194] on div "Undo" at bounding box center [126, 230] width 20 height 8
click at [11, 115] on div at bounding box center [12, 116] width 4 height 4
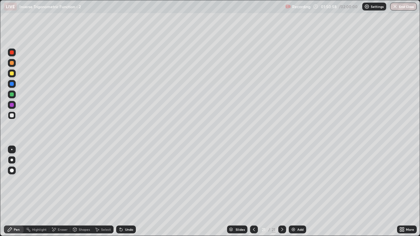
click at [59, 194] on div "Eraser" at bounding box center [59, 230] width 21 height 8
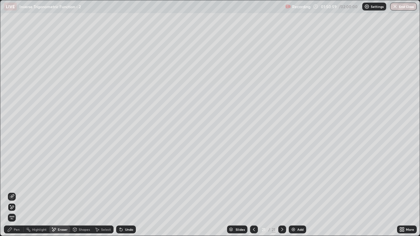
click at [16, 194] on div "Pen" at bounding box center [14, 230] width 20 height 8
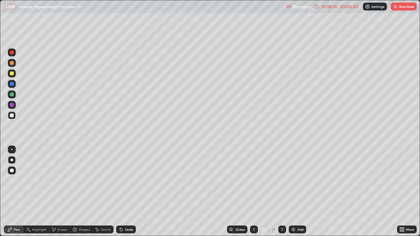
click at [317, 6] on icon at bounding box center [316, 6] width 5 height 5
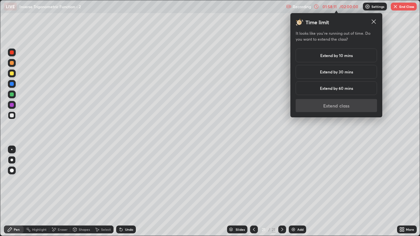
click at [338, 69] on h5 "Extend by 30 mins" at bounding box center [336, 72] width 33 height 6
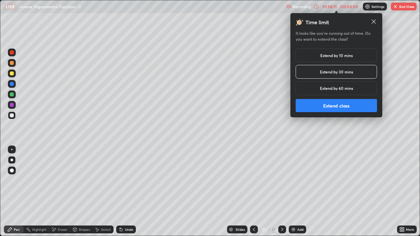
click at [329, 105] on button "Extend class" at bounding box center [336, 105] width 81 height 13
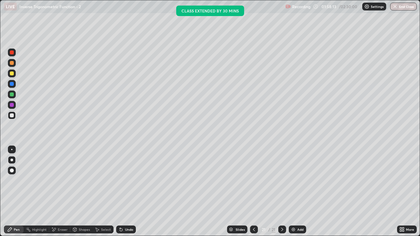
click at [298, 194] on div "Add" at bounding box center [297, 230] width 17 height 8
click at [12, 63] on div at bounding box center [12, 63] width 4 height 4
click at [131, 194] on div "Undo" at bounding box center [126, 230] width 20 height 8
click at [133, 194] on div "Undo" at bounding box center [126, 230] width 20 height 8
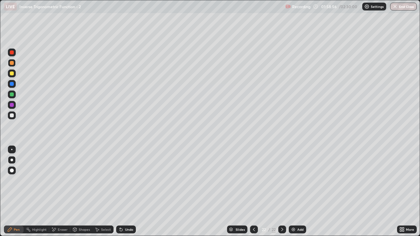
click at [11, 117] on div at bounding box center [12, 116] width 4 height 4
click at [82, 194] on div "Shapes" at bounding box center [81, 230] width 22 height 8
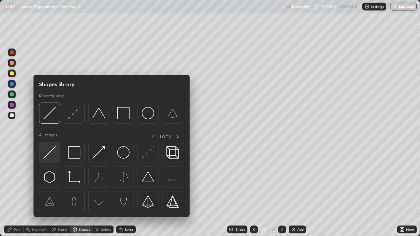
click at [50, 155] on img at bounding box center [49, 152] width 12 height 12
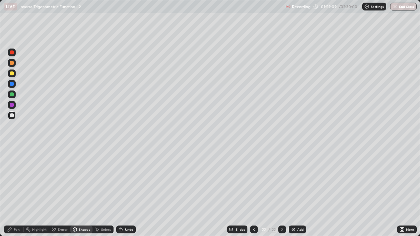
click at [11, 95] on div at bounding box center [12, 95] width 4 height 4
click at [12, 74] on div at bounding box center [12, 74] width 4 height 4
click at [129, 194] on div "Undo" at bounding box center [126, 230] width 20 height 8
click at [128, 194] on div "Undo" at bounding box center [126, 230] width 20 height 8
click at [102, 194] on div "Select" at bounding box center [106, 229] width 10 height 3
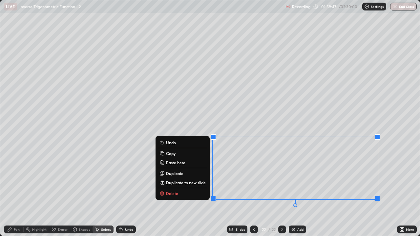
click at [185, 173] on button "Duplicate" at bounding box center [182, 174] width 49 height 8
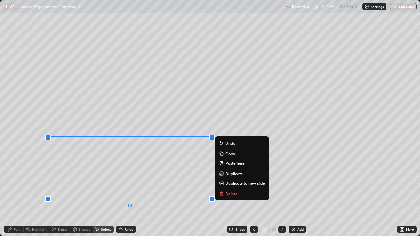
click at [20, 194] on div "Pen" at bounding box center [14, 230] width 20 height 8
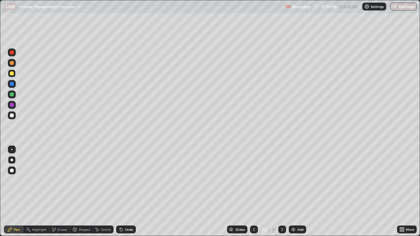
click at [12, 73] on div at bounding box center [12, 74] width 4 height 4
click at [9, 73] on div at bounding box center [12, 74] width 8 height 8
click at [12, 95] on div at bounding box center [12, 95] width 4 height 4
click at [301, 194] on div "Add" at bounding box center [301, 229] width 6 height 3
click at [253, 194] on icon at bounding box center [253, 229] width 5 height 5
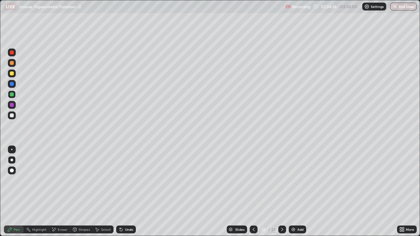
click at [282, 194] on icon at bounding box center [282, 229] width 5 height 5
click at [130, 194] on div "Undo" at bounding box center [126, 230] width 20 height 8
click at [131, 194] on div "Undo" at bounding box center [126, 230] width 20 height 8
click at [128, 194] on div "Undo" at bounding box center [126, 230] width 20 height 8
click at [406, 194] on div "More" at bounding box center [407, 230] width 20 height 8
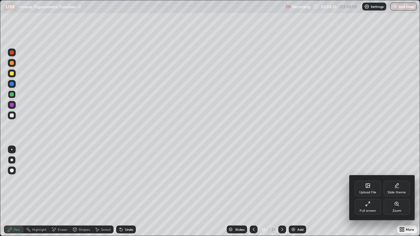
click at [367, 194] on div "Full screen" at bounding box center [368, 211] width 16 height 3
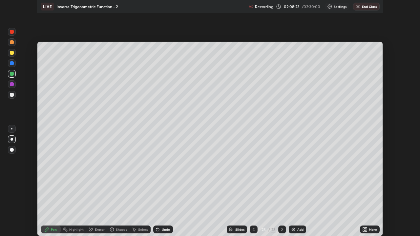
scroll to position [32649, 32423]
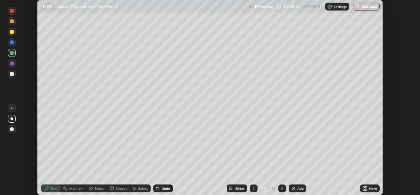
click at [365, 190] on icon at bounding box center [364, 190] width 2 height 2
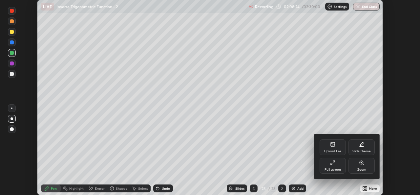
click at [333, 165] on icon at bounding box center [332, 162] width 5 height 5
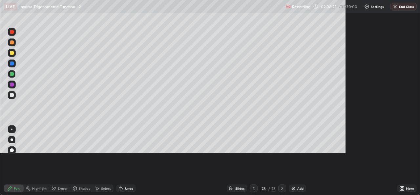
scroll to position [236, 420]
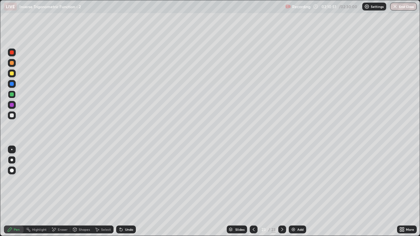
click at [296, 194] on div "Add" at bounding box center [297, 230] width 17 height 8
click at [10, 115] on div at bounding box center [12, 116] width 4 height 4
click at [11, 95] on div at bounding box center [12, 95] width 4 height 4
click at [79, 194] on div "Shapes" at bounding box center [81, 230] width 22 height 8
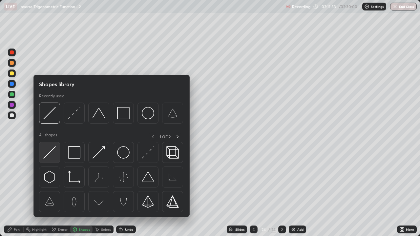
click at [49, 158] on img at bounding box center [49, 152] width 12 height 12
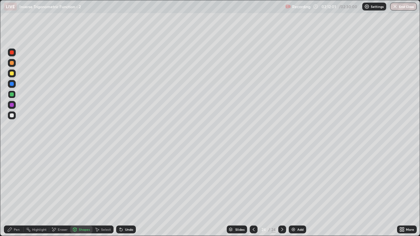
click at [14, 116] on div at bounding box center [12, 116] width 8 height 8
click at [101, 194] on div "Select" at bounding box center [103, 230] width 21 height 8
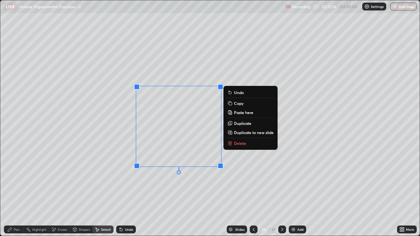
click at [247, 123] on p "Duplicate" at bounding box center [242, 123] width 17 height 5
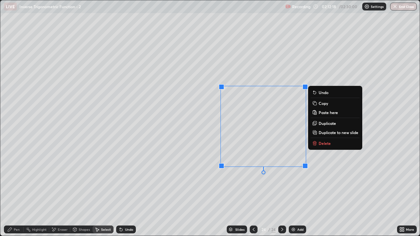
click at [327, 123] on p "Duplicate" at bounding box center [327, 123] width 17 height 5
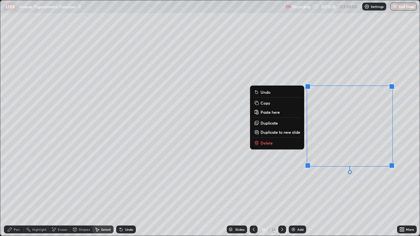
click at [278, 125] on button "Duplicate" at bounding box center [277, 123] width 49 height 8
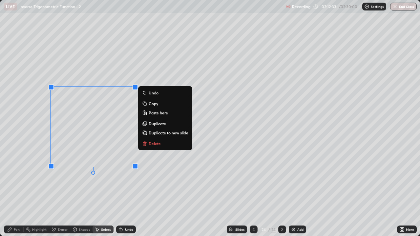
click at [15, 194] on div "Pen" at bounding box center [14, 230] width 20 height 8
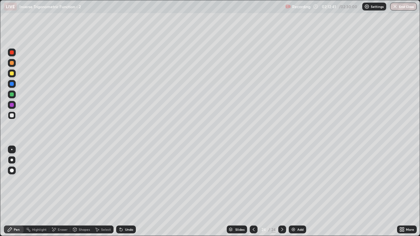
click at [403, 194] on icon at bounding box center [404, 231] width 2 height 2
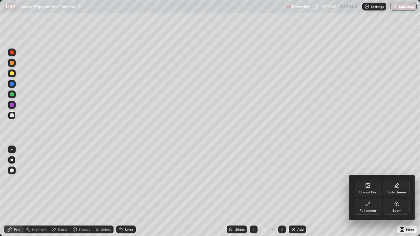
click at [366, 194] on div "Full screen" at bounding box center [368, 207] width 26 height 16
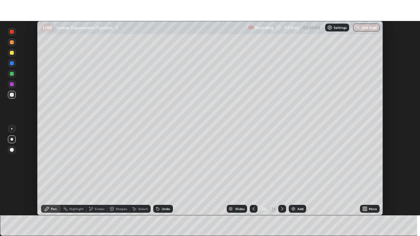
scroll to position [32649, 32423]
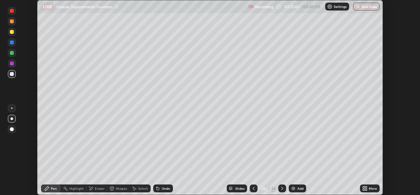
click at [368, 188] on div "More" at bounding box center [370, 188] width 20 height 8
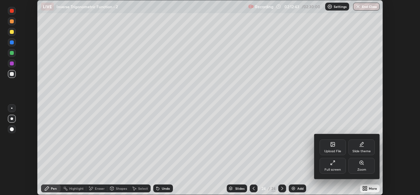
click at [336, 168] on div "Full screen" at bounding box center [333, 169] width 16 height 3
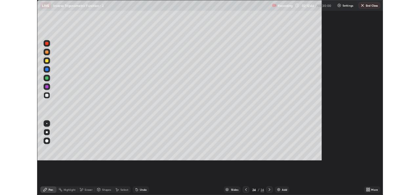
scroll to position [236, 420]
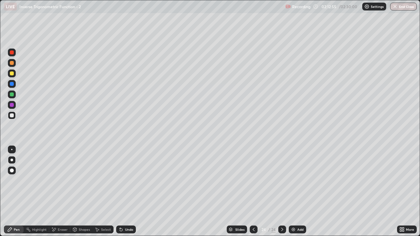
click at [126, 194] on div "Undo" at bounding box center [126, 230] width 20 height 8
click at [11, 75] on div at bounding box center [12, 74] width 4 height 4
click at [300, 194] on div "Add" at bounding box center [301, 229] width 6 height 3
click at [253, 194] on icon at bounding box center [253, 229] width 5 height 5
click at [254, 194] on icon at bounding box center [253, 229] width 5 height 5
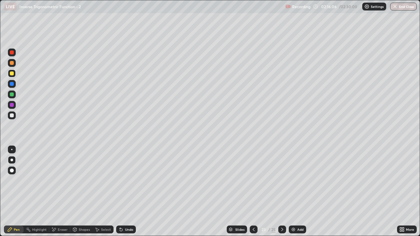
click at [254, 194] on icon at bounding box center [253, 229] width 5 height 5
click at [253, 194] on icon at bounding box center [253, 229] width 5 height 5
click at [251, 194] on div at bounding box center [254, 230] width 8 height 8
click at [282, 194] on icon at bounding box center [282, 229] width 5 height 5
click at [282, 194] on icon at bounding box center [282, 229] width 2 height 3
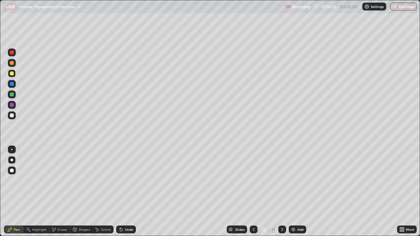
click at [280, 194] on div at bounding box center [283, 230] width 8 height 8
click at [281, 194] on icon at bounding box center [282, 229] width 5 height 5
click at [285, 194] on div at bounding box center [283, 230] width 8 height 8
click at [253, 194] on icon at bounding box center [253, 229] width 5 height 5
click at [254, 194] on div at bounding box center [254, 229] width 8 height 13
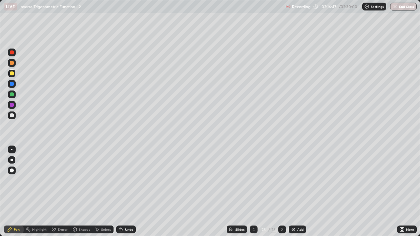
click at [253, 194] on icon at bounding box center [253, 229] width 5 height 5
click at [282, 194] on icon at bounding box center [282, 229] width 5 height 5
click at [281, 194] on div at bounding box center [283, 229] width 8 height 13
click at [282, 194] on icon at bounding box center [282, 229] width 2 height 3
click at [302, 194] on div "Add" at bounding box center [297, 230] width 17 height 8
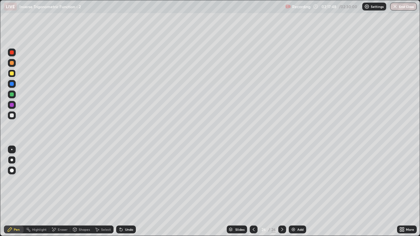
click at [13, 96] on div at bounding box center [12, 95] width 4 height 4
click at [77, 194] on div "Shapes" at bounding box center [81, 230] width 22 height 8
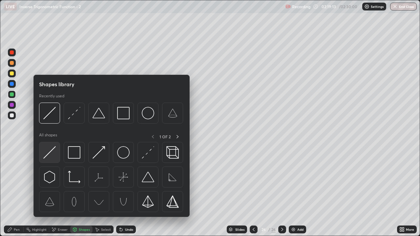
click at [50, 159] on img at bounding box center [49, 152] width 12 height 12
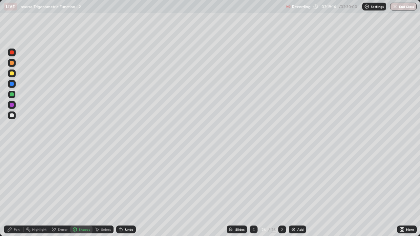
click at [11, 95] on div at bounding box center [12, 95] width 4 height 4
click at [12, 116] on div at bounding box center [12, 116] width 4 height 4
click at [101, 194] on div "Select" at bounding box center [103, 230] width 21 height 8
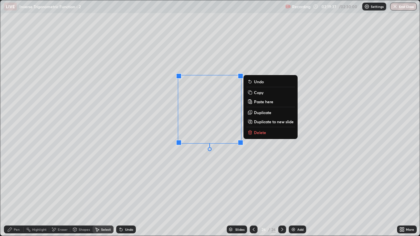
click at [269, 111] on p "Duplicate" at bounding box center [262, 112] width 17 height 5
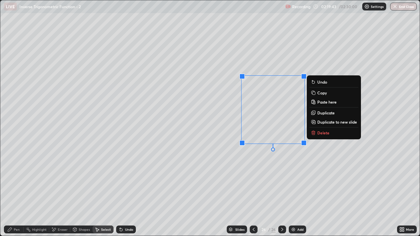
click at [329, 113] on p "Duplicate" at bounding box center [326, 112] width 17 height 5
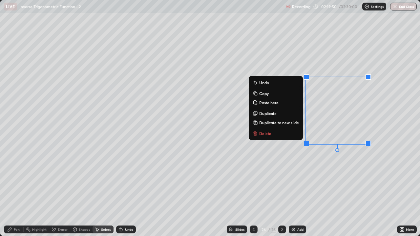
click at [278, 113] on button "Duplicate" at bounding box center [276, 114] width 49 height 8
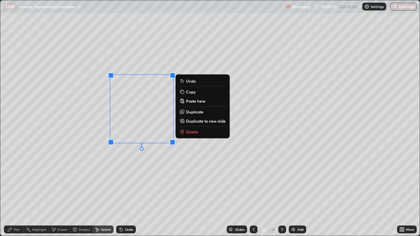
click at [194, 112] on p "Duplicate" at bounding box center [194, 111] width 17 height 5
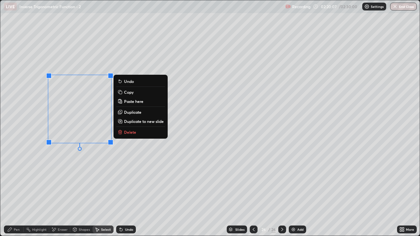
click at [12, 194] on icon at bounding box center [9, 229] width 5 height 5
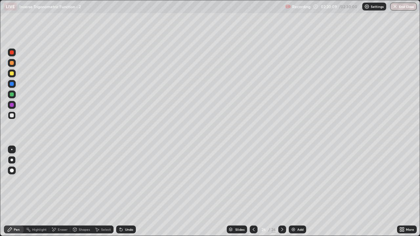
click at [11, 116] on div at bounding box center [12, 116] width 4 height 4
click at [408, 194] on div "More" at bounding box center [407, 230] width 20 height 8
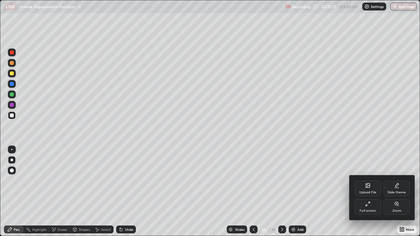
click at [369, 194] on div "Full screen" at bounding box center [368, 211] width 16 height 3
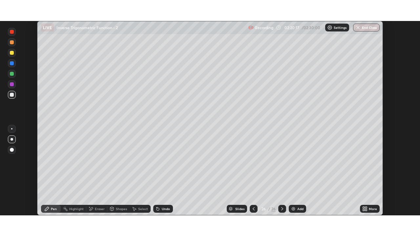
scroll to position [32649, 32423]
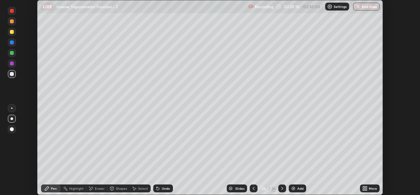
click at [366, 189] on icon at bounding box center [367, 190] width 2 height 2
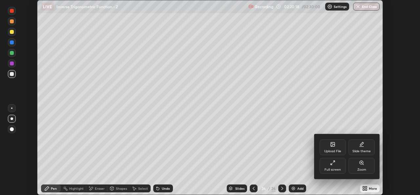
click at [335, 170] on div "Full screen" at bounding box center [333, 169] width 16 height 3
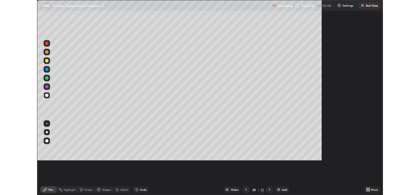
scroll to position [236, 420]
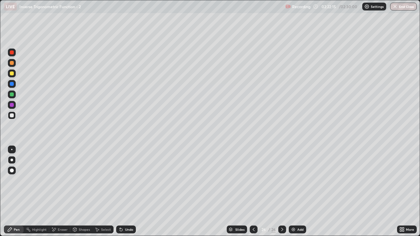
click at [305, 194] on div "Slides 26 / 26 Add" at bounding box center [266, 229] width 261 height 13
click at [299, 194] on div "Add" at bounding box center [297, 230] width 17 height 8
click at [12, 94] on div at bounding box center [12, 95] width 4 height 4
click at [79, 194] on div "Shapes" at bounding box center [84, 229] width 11 height 3
click at [253, 194] on icon at bounding box center [254, 229] width 5 height 5
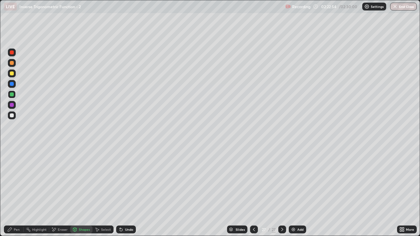
click at [253, 194] on icon at bounding box center [254, 229] width 5 height 5
click at [253, 194] on div at bounding box center [254, 230] width 8 height 8
click at [254, 194] on div at bounding box center [254, 229] width 8 height 13
click at [253, 194] on icon at bounding box center [254, 229] width 5 height 5
click at [102, 194] on div "Select" at bounding box center [106, 229] width 10 height 3
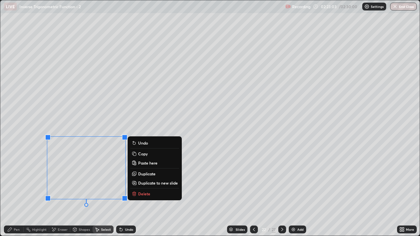
click at [38, 123] on div "0 ° Undo Copy Paste here Duplicate Duplicate to new slide Delete" at bounding box center [210, 118] width 420 height 236
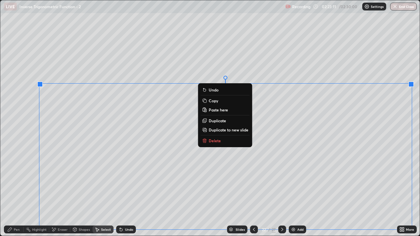
click at [215, 101] on p "Copy" at bounding box center [214, 100] width 10 height 5
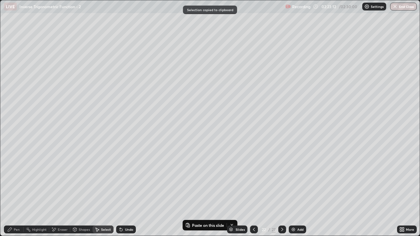
click at [280, 194] on div at bounding box center [283, 230] width 8 height 8
click at [281, 194] on div at bounding box center [283, 230] width 8 height 8
click at [282, 194] on div at bounding box center [283, 229] width 8 height 13
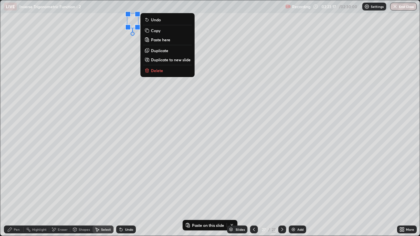
click at [168, 39] on p "Paste here" at bounding box center [160, 39] width 19 height 5
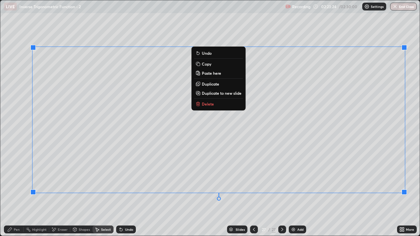
click at [61, 194] on div "Eraser" at bounding box center [63, 229] width 10 height 3
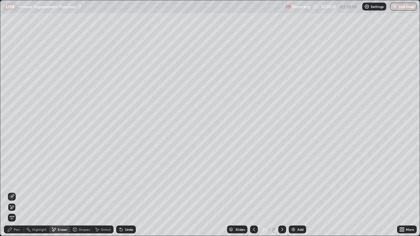
click at [12, 194] on icon at bounding box center [11, 196] width 5 height 5
click at [14, 194] on div "Pen" at bounding box center [14, 230] width 20 height 8
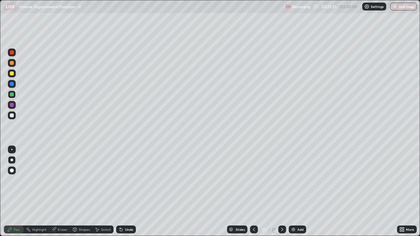
click at [11, 73] on div at bounding box center [12, 74] width 4 height 4
click at [254, 194] on icon at bounding box center [254, 229] width 5 height 5
click at [282, 194] on icon at bounding box center [282, 229] width 5 height 5
click at [128, 194] on div "Undo" at bounding box center [126, 230] width 20 height 8
click at [85, 194] on div "Shapes" at bounding box center [84, 229] width 11 height 3
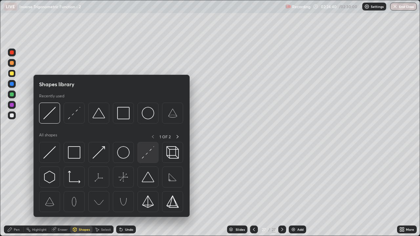
click at [150, 155] on img at bounding box center [148, 152] width 12 height 12
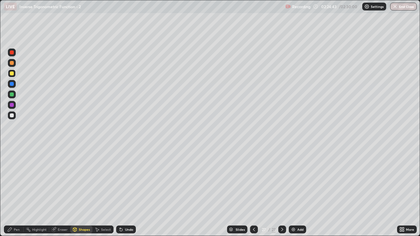
click at [125, 194] on div "Undo" at bounding box center [129, 229] width 8 height 3
click at [15, 194] on div "Pen" at bounding box center [14, 230] width 20 height 8
click at [11, 75] on div at bounding box center [12, 74] width 4 height 4
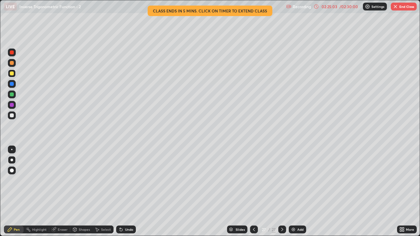
click at [406, 194] on div "More" at bounding box center [407, 230] width 20 height 8
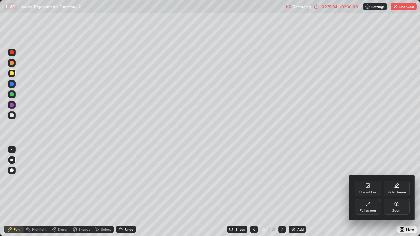
click at [364, 194] on div "Full screen" at bounding box center [368, 207] width 26 height 16
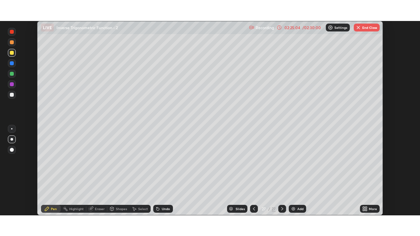
scroll to position [32649, 32423]
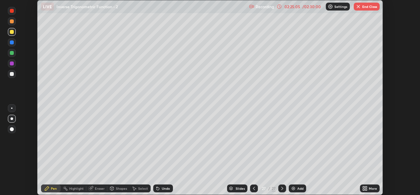
click at [370, 190] on div "More" at bounding box center [373, 188] width 8 height 3
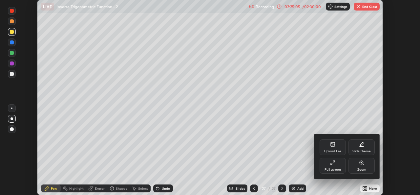
click at [333, 170] on div "Full screen" at bounding box center [333, 169] width 16 height 3
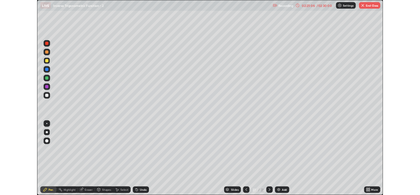
scroll to position [236, 420]
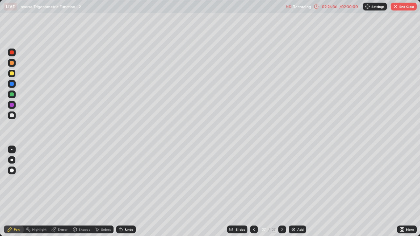
click at [14, 95] on div at bounding box center [12, 95] width 8 height 8
click at [282, 194] on icon at bounding box center [282, 229] width 5 height 5
click at [299, 194] on div "Add" at bounding box center [301, 229] width 6 height 3
click at [11, 96] on div at bounding box center [12, 95] width 4 height 4
click at [129, 194] on div "Undo" at bounding box center [126, 230] width 20 height 8
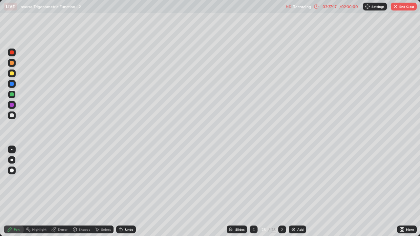
click at [125, 194] on div "Undo" at bounding box center [126, 230] width 20 height 8
click at [254, 194] on div at bounding box center [254, 230] width 8 height 8
click at [255, 194] on div at bounding box center [254, 229] width 8 height 13
click at [254, 194] on div at bounding box center [254, 229] width 8 height 13
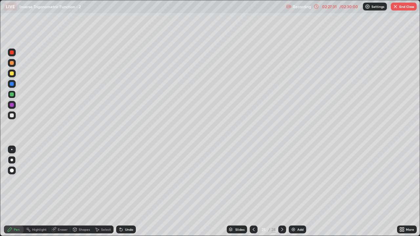
click at [256, 194] on div at bounding box center [254, 229] width 8 height 13
click at [257, 194] on div at bounding box center [254, 229] width 8 height 13
click at [255, 194] on icon at bounding box center [253, 229] width 5 height 5
click at [253, 194] on icon at bounding box center [253, 229] width 5 height 5
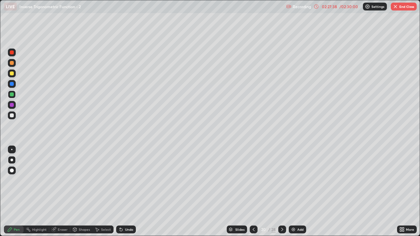
click at [59, 194] on div "Eraser" at bounding box center [63, 229] width 10 height 3
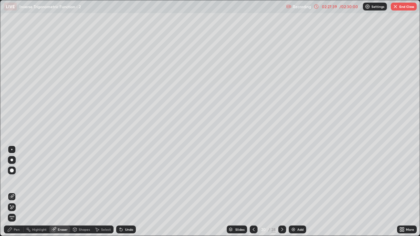
click at [13, 194] on icon at bounding box center [13, 207] width 4 height 3
click at [100, 194] on div "Select" at bounding box center [103, 230] width 21 height 8
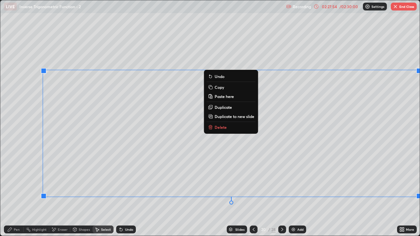
click at [223, 88] on p "Copy" at bounding box center [220, 87] width 10 height 5
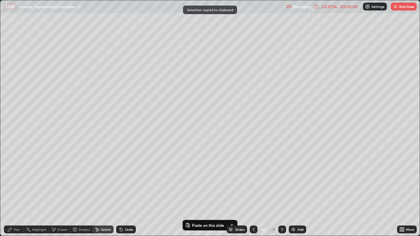
click at [282, 194] on icon at bounding box center [282, 229] width 5 height 5
click at [281, 194] on icon at bounding box center [282, 229] width 5 height 5
click at [282, 194] on div at bounding box center [283, 230] width 8 height 8
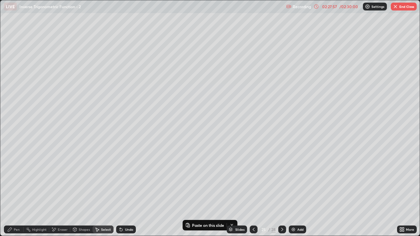
click at [282, 194] on div at bounding box center [283, 230] width 8 height 8
click at [284, 194] on div at bounding box center [283, 229] width 8 height 13
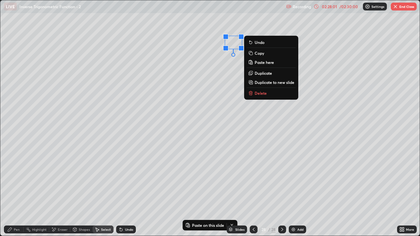
click at [272, 61] on p "Paste here" at bounding box center [264, 62] width 19 height 5
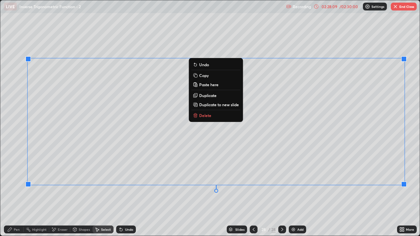
click at [17, 194] on div "Pen" at bounding box center [14, 230] width 20 height 8
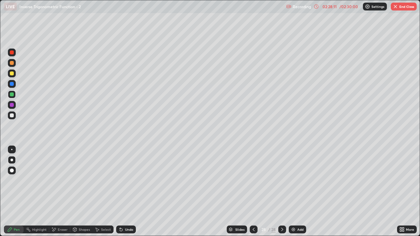
click at [10, 75] on div at bounding box center [12, 74] width 4 height 4
click at [11, 96] on div at bounding box center [12, 95] width 4 height 4
click at [301, 194] on div "Add" at bounding box center [297, 230] width 17 height 8
click at [253, 194] on icon at bounding box center [253, 229] width 5 height 5
click at [319, 7] on icon at bounding box center [316, 6] width 5 height 5
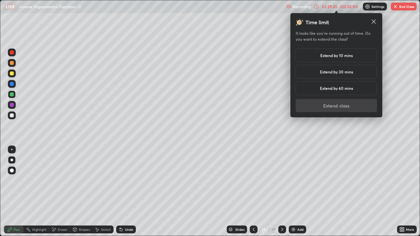
click at [321, 55] on h5 "Extend by 10 mins" at bounding box center [337, 56] width 33 height 6
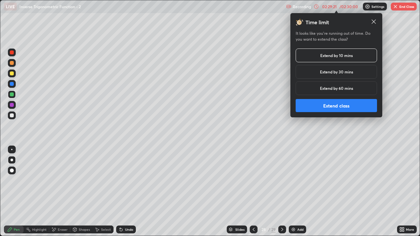
click at [326, 71] on h5 "Extend by 30 mins" at bounding box center [336, 72] width 33 height 6
click at [323, 105] on button "Extend class" at bounding box center [336, 105] width 81 height 13
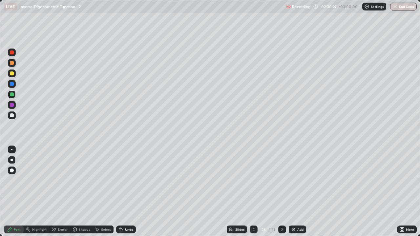
click at [279, 194] on div at bounding box center [283, 230] width 8 height 8
click at [12, 118] on div at bounding box center [12, 116] width 8 height 8
click at [60, 194] on div "Eraser" at bounding box center [59, 230] width 21 height 8
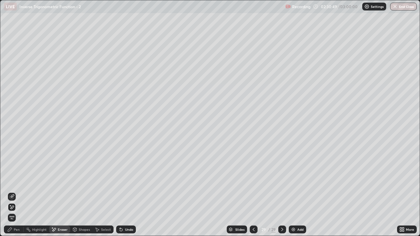
click at [15, 194] on div "Pen" at bounding box center [14, 230] width 20 height 8
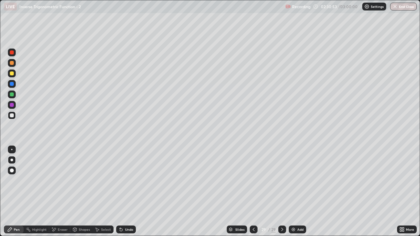
click at [408, 194] on div "More" at bounding box center [410, 229] width 8 height 3
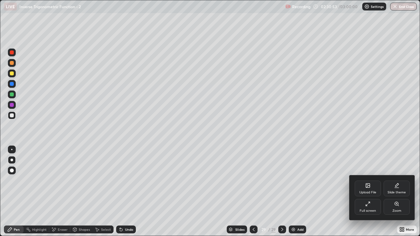
click at [370, 194] on div "Full screen" at bounding box center [368, 211] width 16 height 3
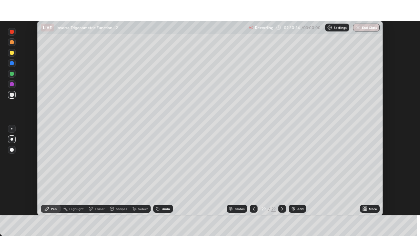
scroll to position [32649, 32423]
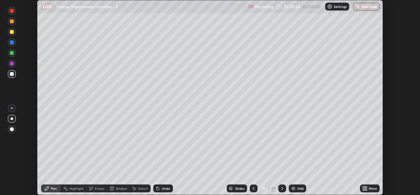
click at [373, 189] on div "More" at bounding box center [373, 188] width 8 height 3
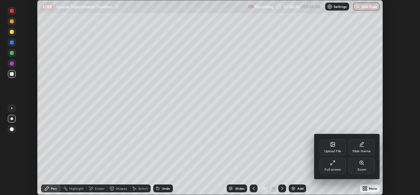
click at [335, 168] on div "Full screen" at bounding box center [333, 169] width 16 height 3
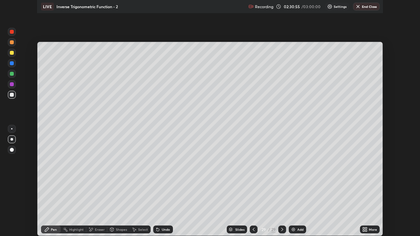
scroll to position [236, 420]
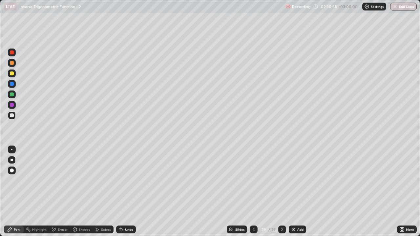
click at [125, 194] on div "Undo" at bounding box center [126, 230] width 20 height 8
click at [10, 96] on div at bounding box center [12, 95] width 4 height 4
click at [8, 76] on div at bounding box center [12, 74] width 8 height 8
click at [297, 194] on div "Add" at bounding box center [297, 230] width 17 height 8
click at [11, 95] on div at bounding box center [12, 95] width 4 height 4
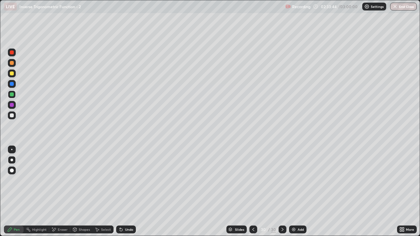
click at [128, 194] on div "Undo" at bounding box center [126, 230] width 20 height 8
click at [56, 194] on icon at bounding box center [53, 230] width 5 height 6
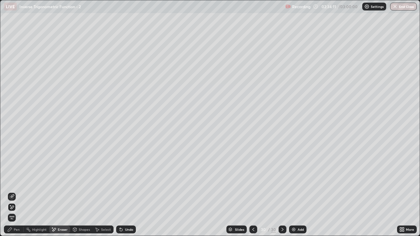
click at [11, 194] on icon at bounding box center [11, 196] width 5 height 5
click at [254, 194] on div at bounding box center [254, 230] width 8 height 8
click at [281, 194] on div at bounding box center [283, 230] width 8 height 8
click at [16, 194] on div "Pen" at bounding box center [14, 230] width 20 height 8
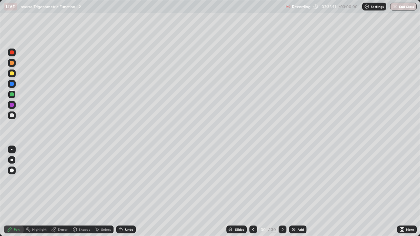
click at [126, 194] on div "Undo" at bounding box center [126, 230] width 20 height 8
click at [253, 194] on div at bounding box center [254, 230] width 8 height 8
click at [282, 194] on icon at bounding box center [282, 229] width 5 height 5
click at [254, 194] on icon at bounding box center [253, 229] width 5 height 5
click at [282, 194] on icon at bounding box center [282, 229] width 5 height 5
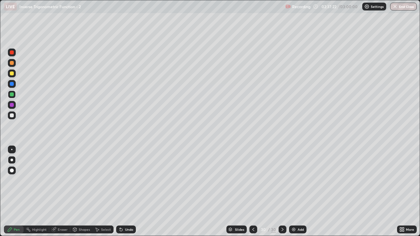
click at [254, 194] on icon at bounding box center [253, 229] width 5 height 5
click at [280, 194] on icon at bounding box center [282, 229] width 5 height 5
click at [301, 194] on div "Add" at bounding box center [297, 230] width 17 height 8
click at [128, 194] on div "Undo" at bounding box center [126, 230] width 20 height 8
click at [133, 194] on div "Undo" at bounding box center [126, 230] width 20 height 8
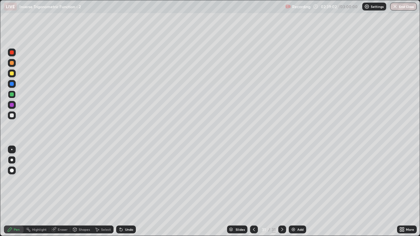
click at [57, 194] on div "Eraser" at bounding box center [59, 230] width 21 height 8
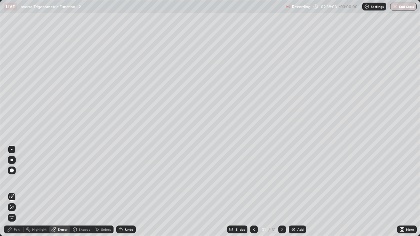
click at [14, 194] on icon at bounding box center [11, 208] width 5 height 6
click at [15, 194] on div "Pen" at bounding box center [14, 230] width 20 height 8
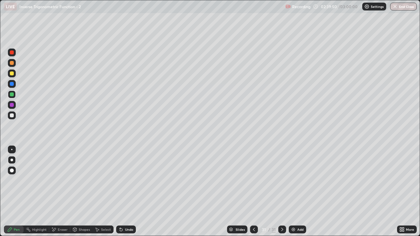
click at [253, 194] on div at bounding box center [254, 230] width 8 height 8
click at [280, 194] on icon at bounding box center [282, 229] width 5 height 5
click at [282, 194] on icon at bounding box center [282, 229] width 5 height 5
click at [254, 194] on icon at bounding box center [254, 229] width 5 height 5
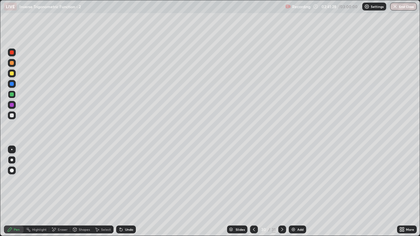
click at [281, 194] on icon at bounding box center [282, 229] width 5 height 5
click at [404, 4] on button "End Class" at bounding box center [404, 7] width 27 height 8
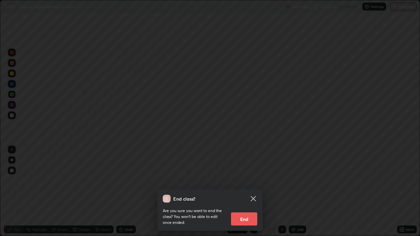
click at [244, 194] on button "End" at bounding box center [244, 219] width 26 height 13
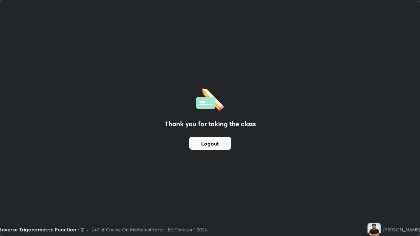
click at [214, 147] on button "Logout" at bounding box center [211, 143] width 42 height 13
